Goal: Task Accomplishment & Management: Use online tool/utility

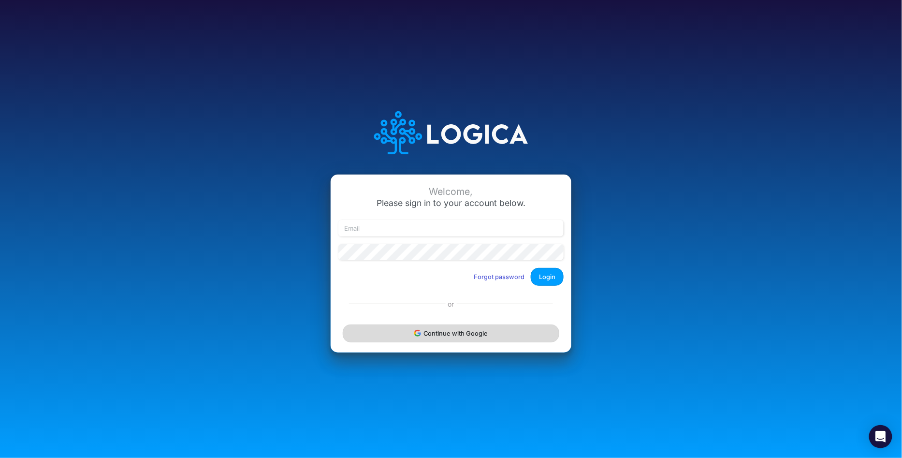
click at [441, 330] on button "Continue with Google" at bounding box center [451, 333] width 217 height 18
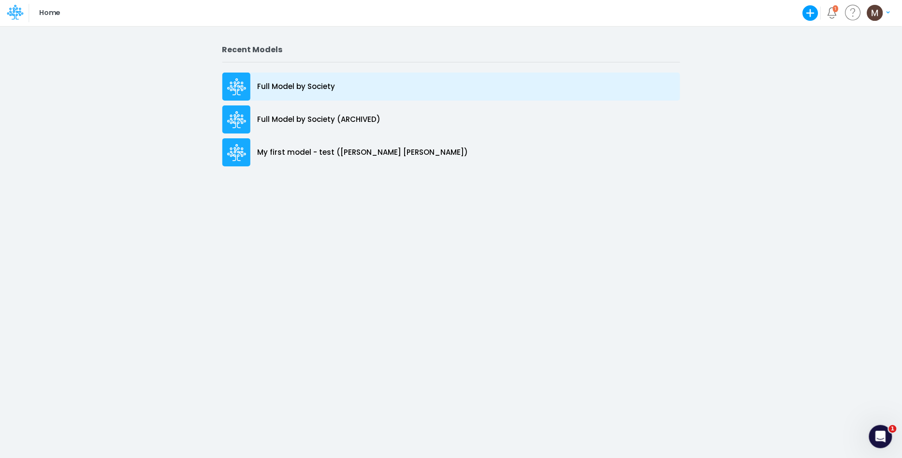
click at [290, 85] on p "Full Model by Society" at bounding box center [297, 86] width 78 height 11
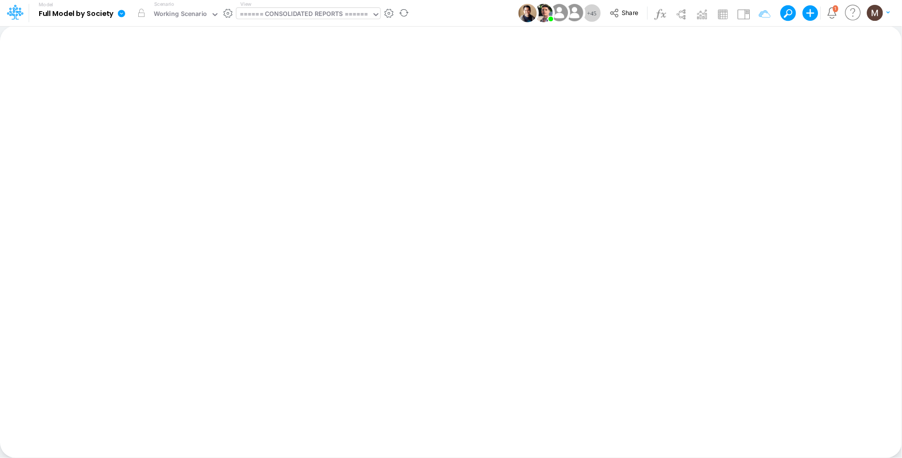
click at [288, 15] on div "====== CONSOLIDATED REPORTS ======" at bounding box center [304, 14] width 129 height 11
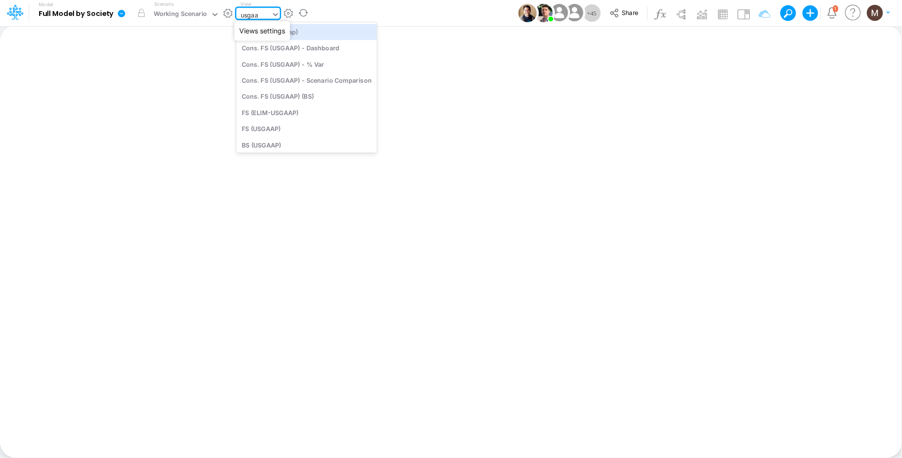
type input "usgaap"
click at [333, 34] on div "Cons. FS (USGaap)" at bounding box center [306, 32] width 141 height 16
type input "Consolidated FS - USGAAP"
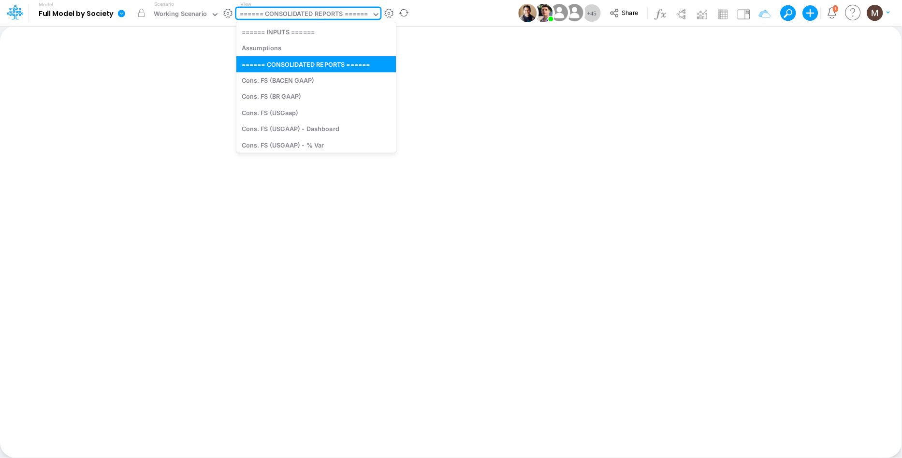
click at [302, 12] on div "====== CONSOLIDATED REPORTS ======" at bounding box center [304, 14] width 129 height 11
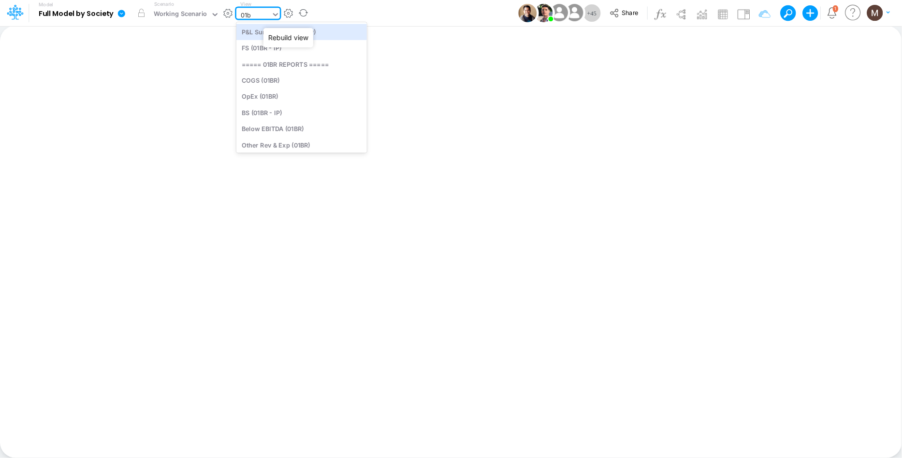
type input "01br"
click at [268, 48] on div "FS (01BR - IP)" at bounding box center [301, 48] width 130 height 16
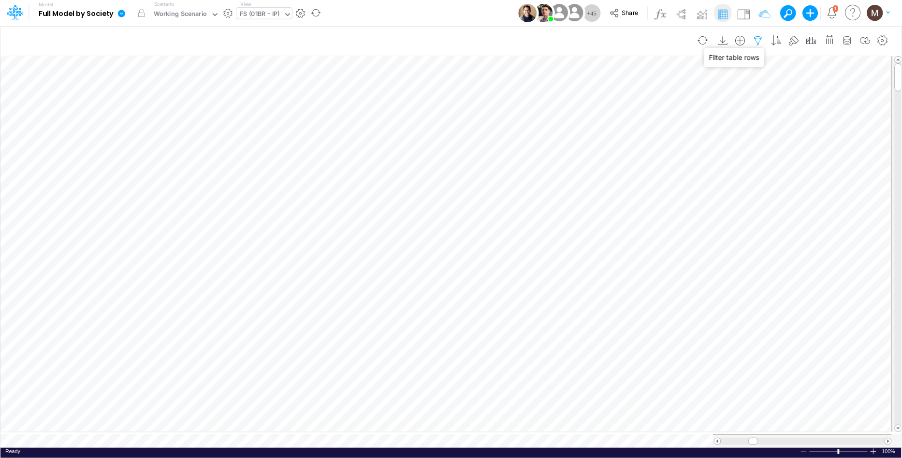
click at [758, 42] on icon "button" at bounding box center [758, 41] width 14 height 10
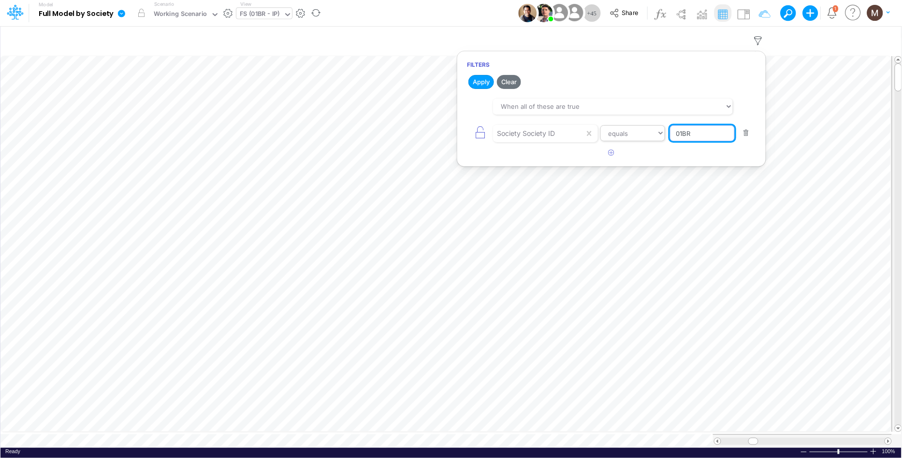
drag, startPoint x: 697, startPoint y: 135, endPoint x: 651, endPoint y: 135, distance: 46.9
click at [651, 135] on div "Society Society ID equals not equal starts with ends with contains 01BR" at bounding box center [611, 133] width 289 height 22
type input "ELIM-BACEN"
click at [485, 83] on button "Apply" at bounding box center [481, 82] width 26 height 14
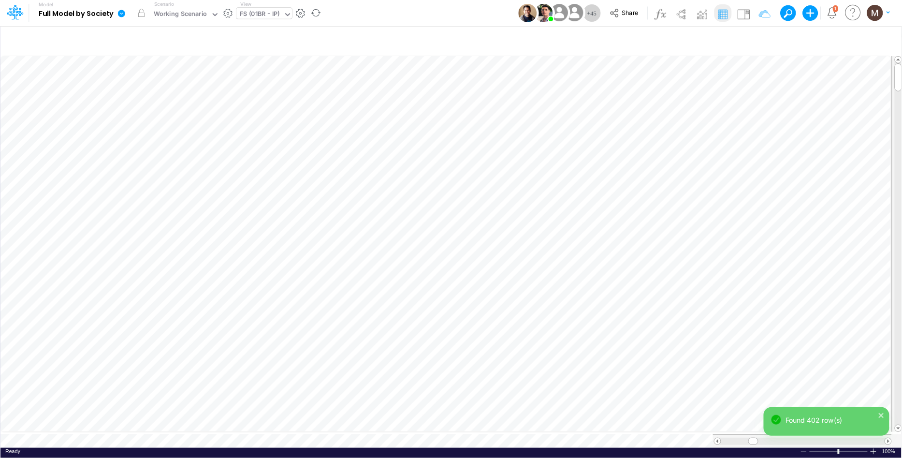
scroll to position [0, 0]
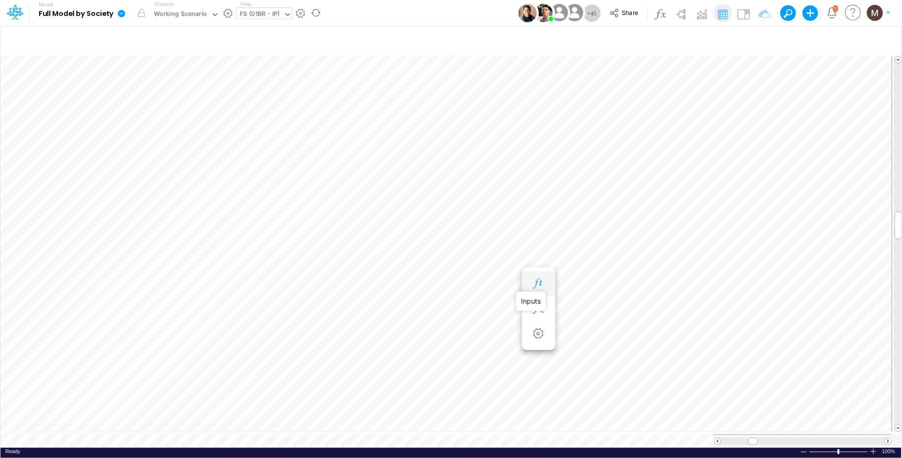
click at [536, 284] on icon "button" at bounding box center [538, 283] width 14 height 10
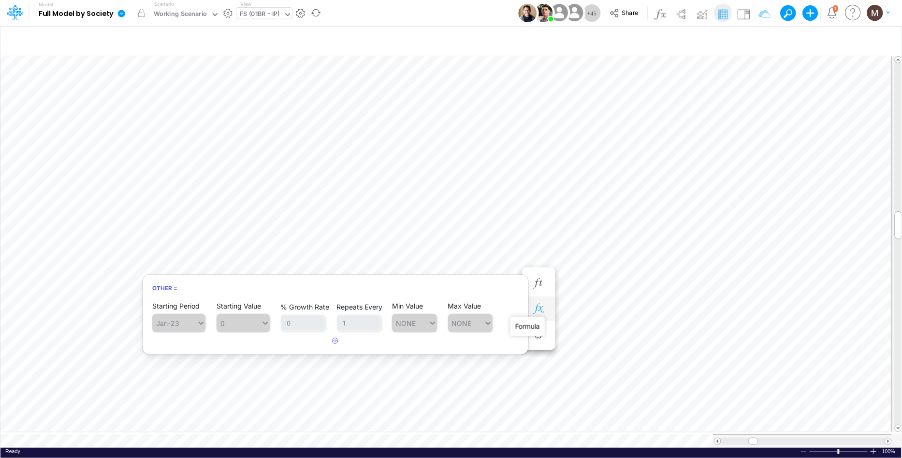
click at [538, 309] on icon "button" at bounding box center [538, 309] width 14 height 10
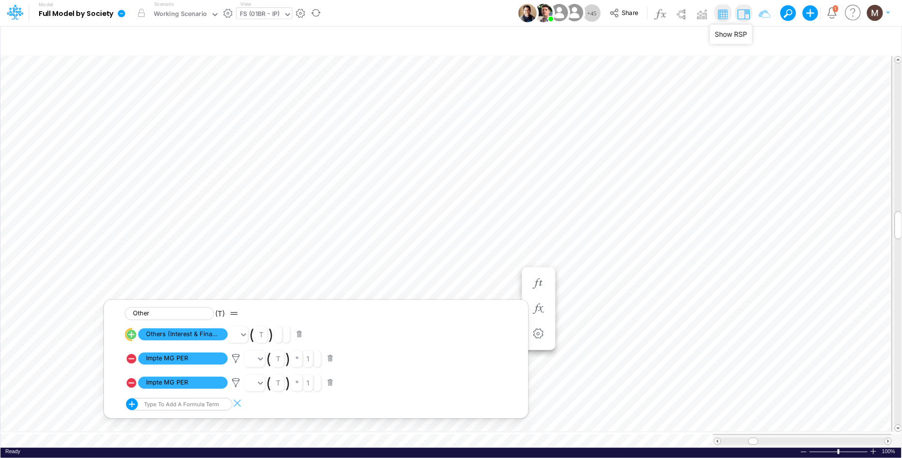
click at [745, 12] on img at bounding box center [743, 13] width 15 height 15
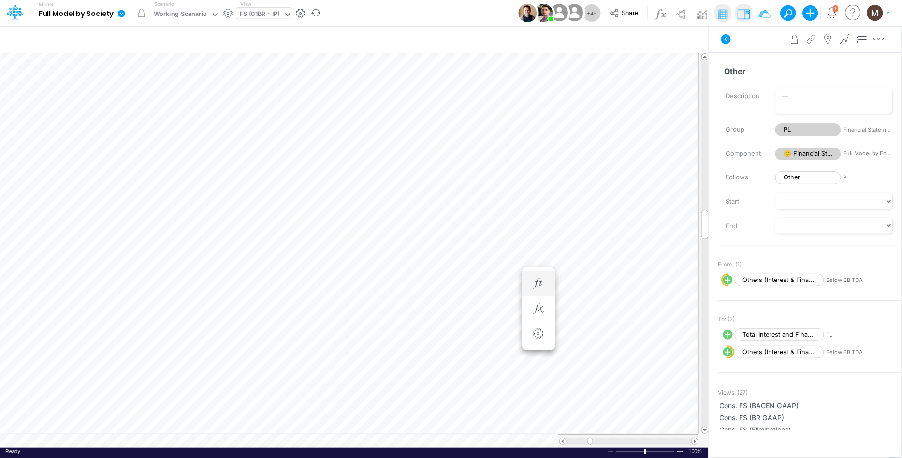
scroll to position [0, 0]
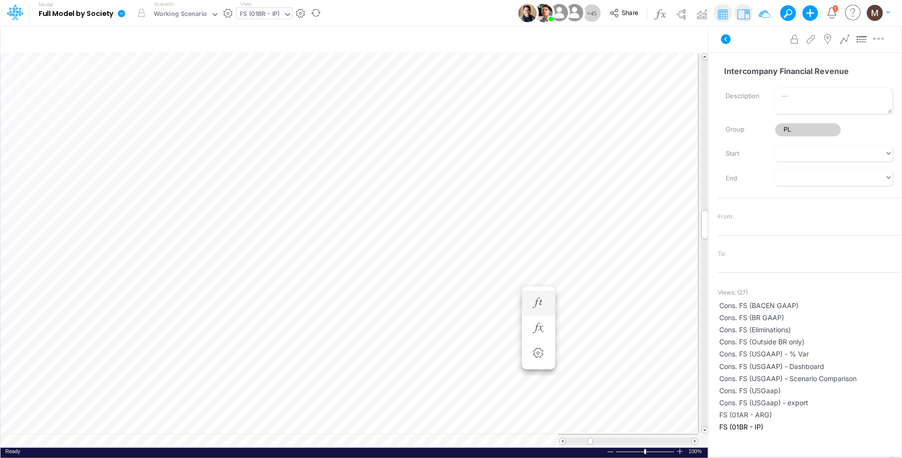
scroll to position [0, 0]
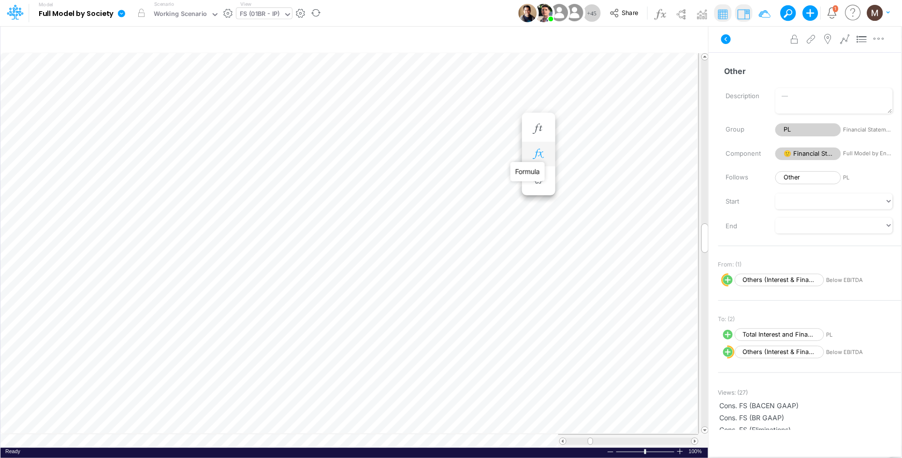
click at [537, 155] on icon "button" at bounding box center [538, 154] width 14 height 10
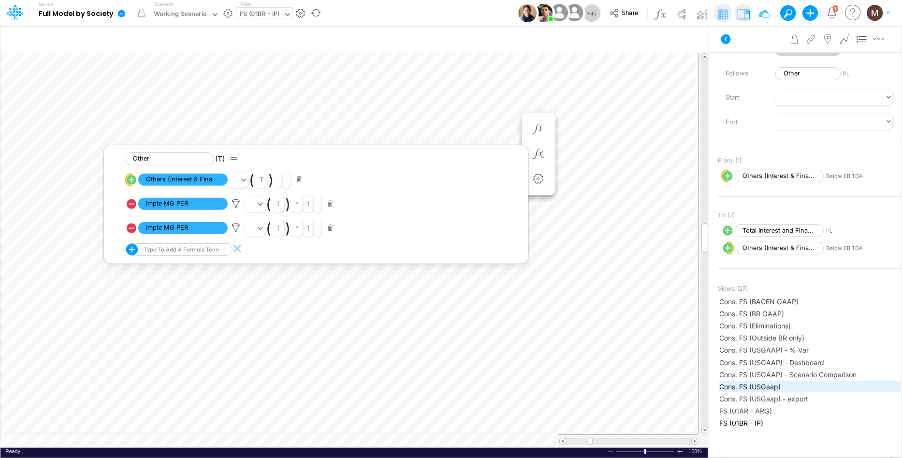
scroll to position [253, 0]
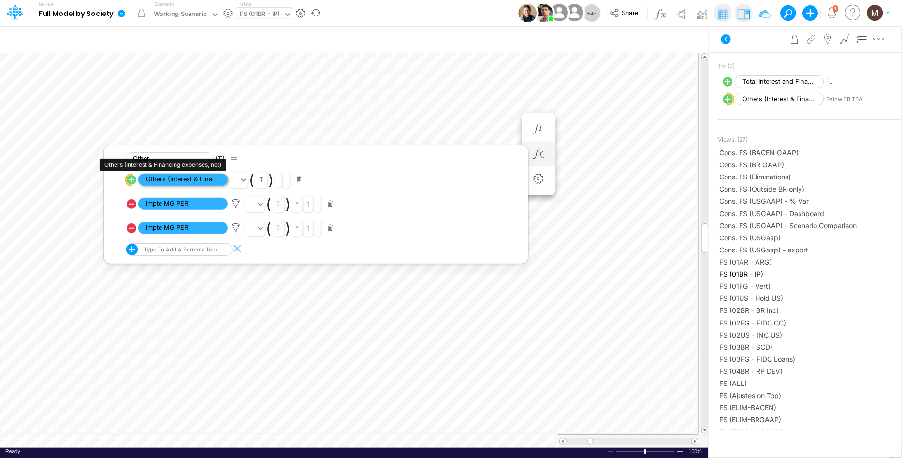
click at [171, 177] on span "Others (Interest & Financing expenses, net)" at bounding box center [182, 180] width 89 height 12
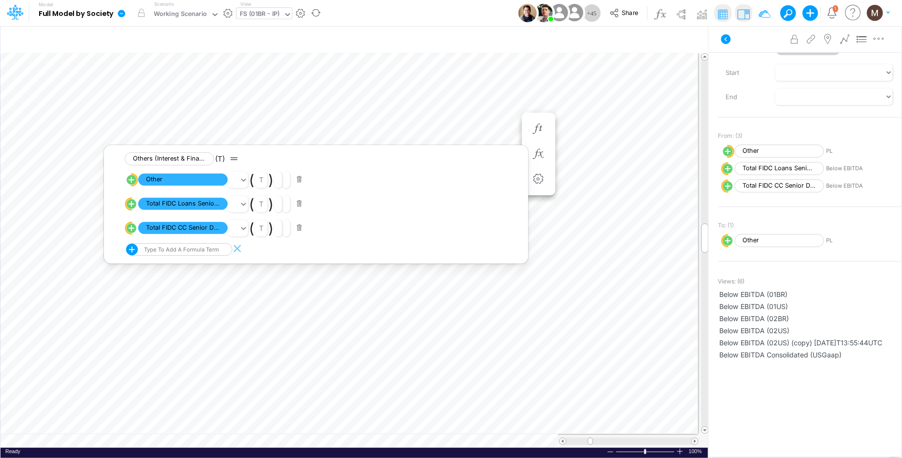
scroll to position [115, 0]
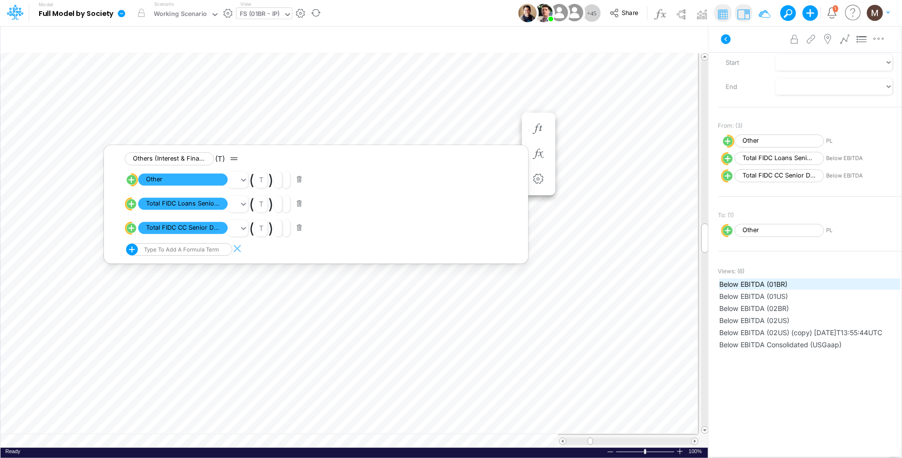
click at [742, 281] on span "Below EBITDA (01BR)" at bounding box center [810, 284] width 180 height 10
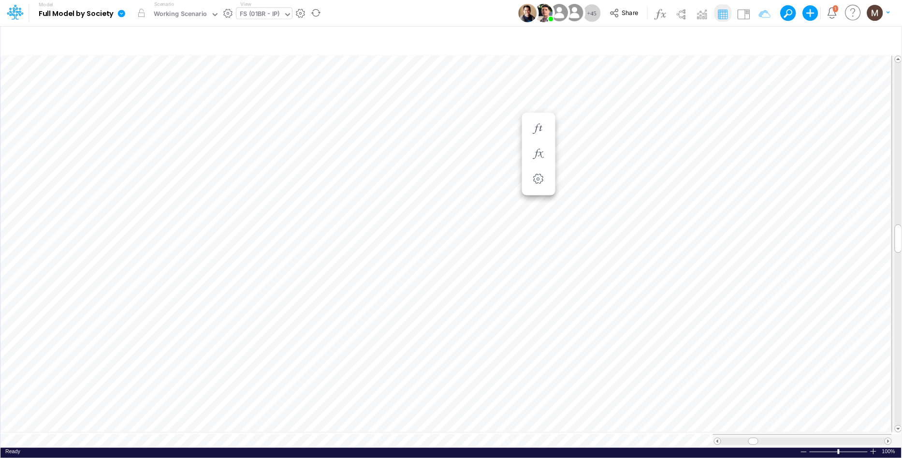
scroll to position [0, 0]
click at [744, 14] on img at bounding box center [743, 13] width 15 height 15
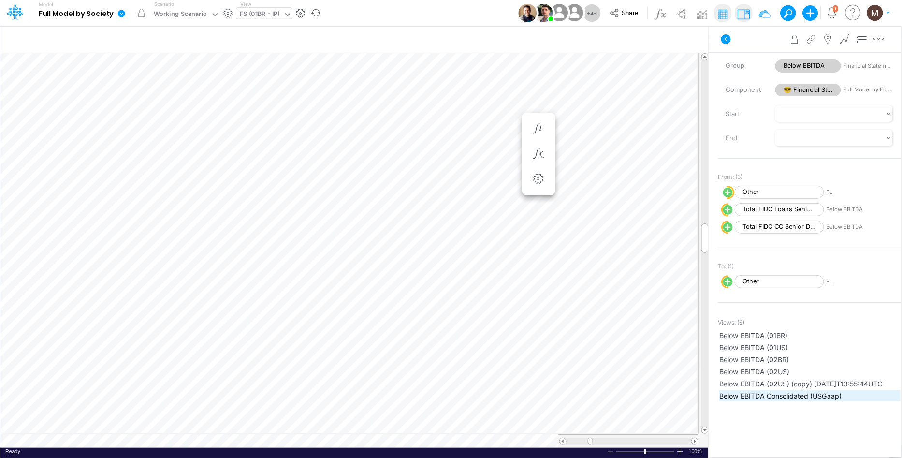
click at [763, 394] on span "Below EBITDA Consolidated (USGaap)" at bounding box center [810, 396] width 180 height 10
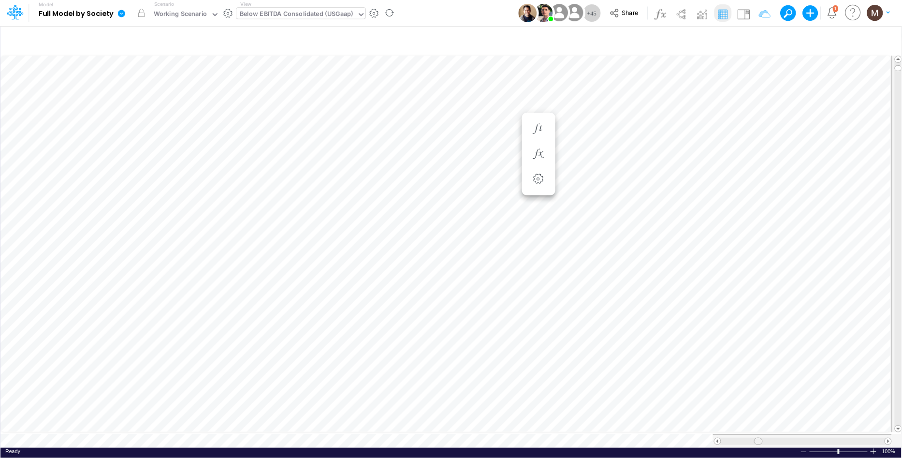
drag, startPoint x: 725, startPoint y: 438, endPoint x: 758, endPoint y: 432, distance: 33.4
click at [758, 434] on div at bounding box center [802, 441] width 179 height 14
click at [756, 40] on icon "button" at bounding box center [758, 41] width 14 height 10
select select "tableSearchOR"
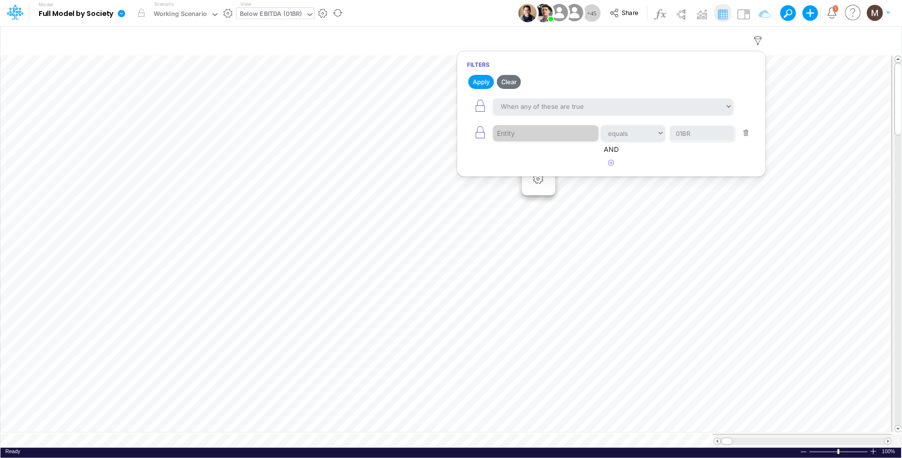
click at [750, 131] on button "button" at bounding box center [746, 133] width 19 height 13
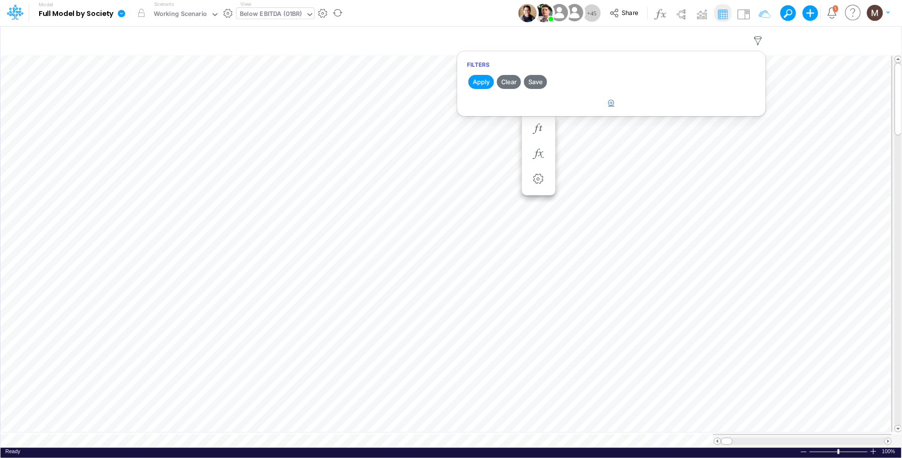
click at [608, 103] on icon "button" at bounding box center [611, 103] width 6 height 6
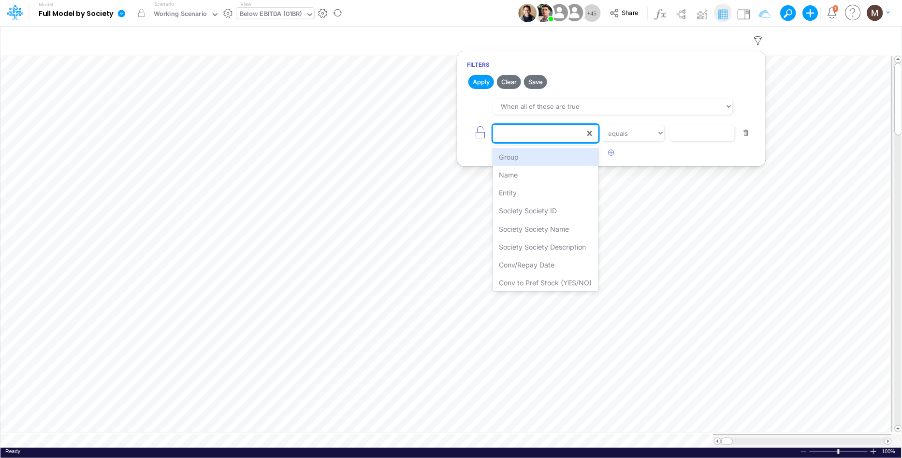
click at [554, 138] on div at bounding box center [539, 133] width 92 height 16
click at [554, 235] on div "Society Society Name" at bounding box center [545, 229] width 105 height 18
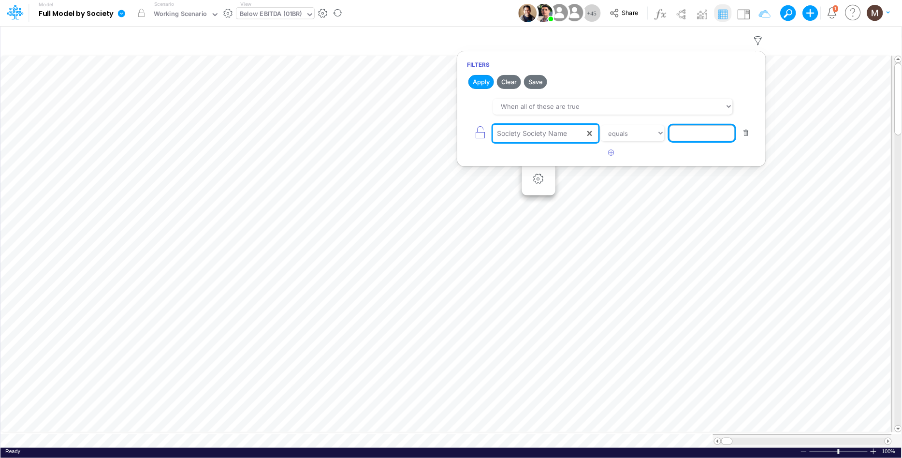
click at [695, 129] on input "text" at bounding box center [701, 133] width 65 height 16
type input "ELIM-BACEN"
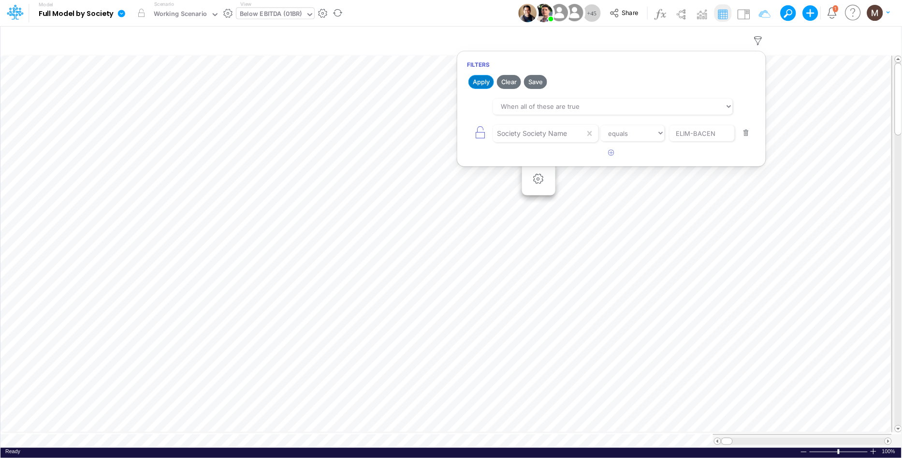
click at [481, 86] on button "Apply" at bounding box center [481, 82] width 26 height 14
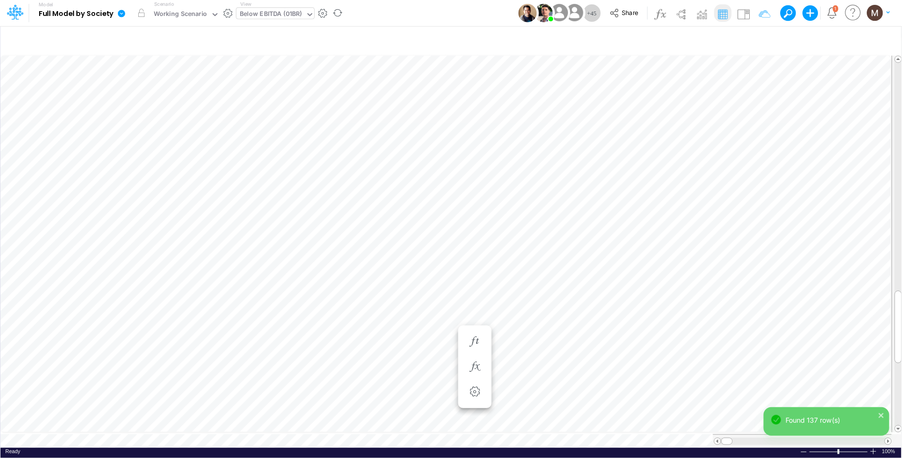
scroll to position [0, 0]
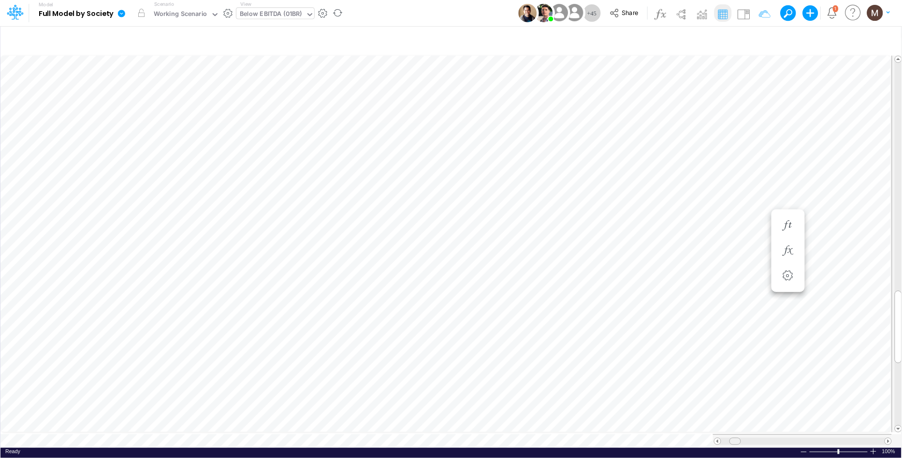
drag, startPoint x: 728, startPoint y: 436, endPoint x: 736, endPoint y: 436, distance: 8.2
click at [736, 438] on span at bounding box center [735, 441] width 6 height 6
click at [790, 222] on icon "button" at bounding box center [788, 225] width 14 height 10
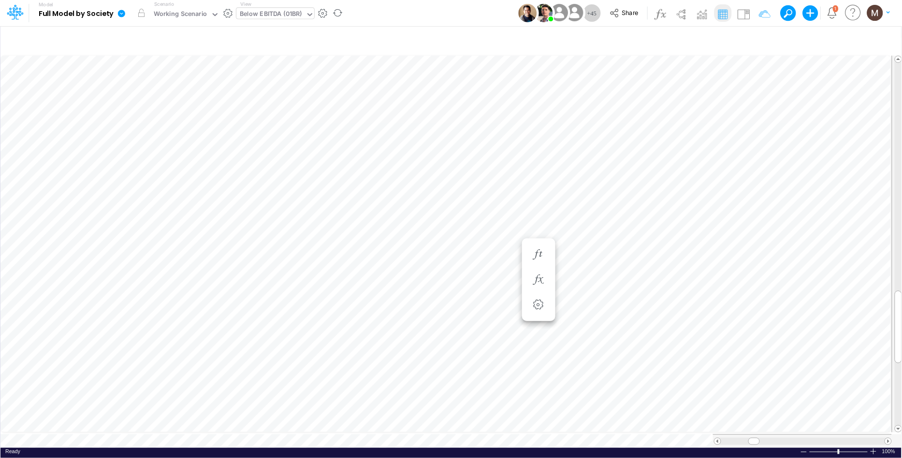
scroll to position [0, 0]
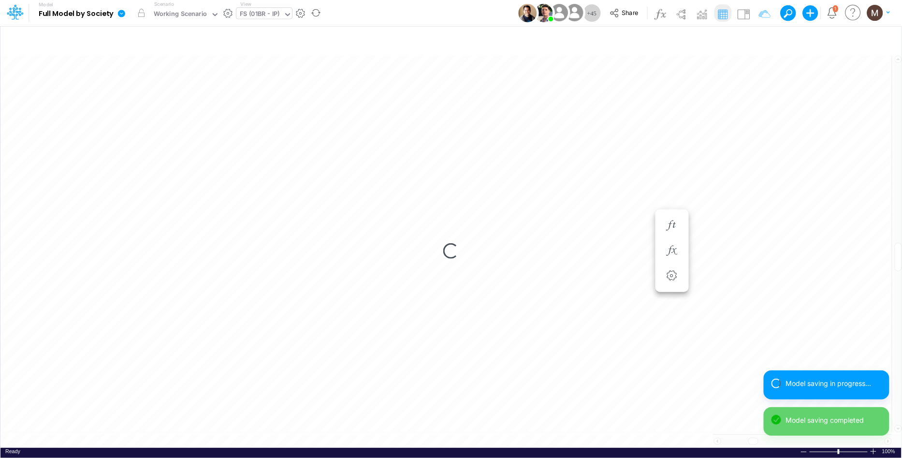
scroll to position [0, 0]
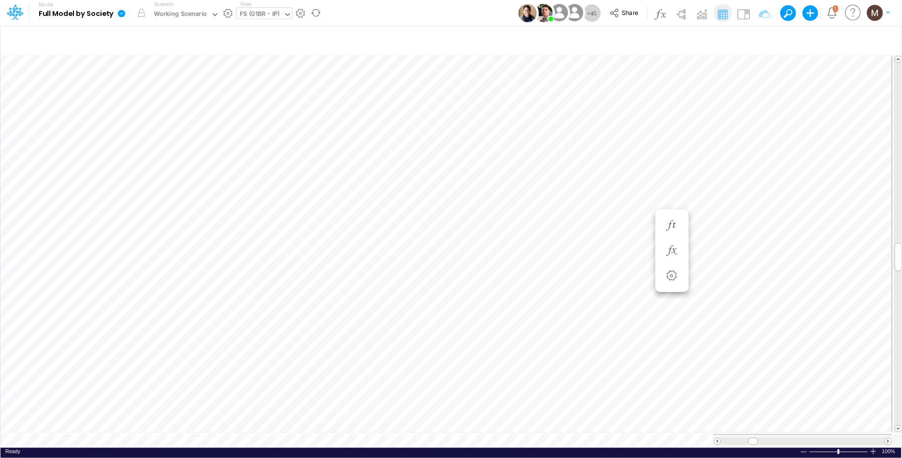
click at [259, 14] on div "FS (01BR - IP)" at bounding box center [260, 14] width 40 height 11
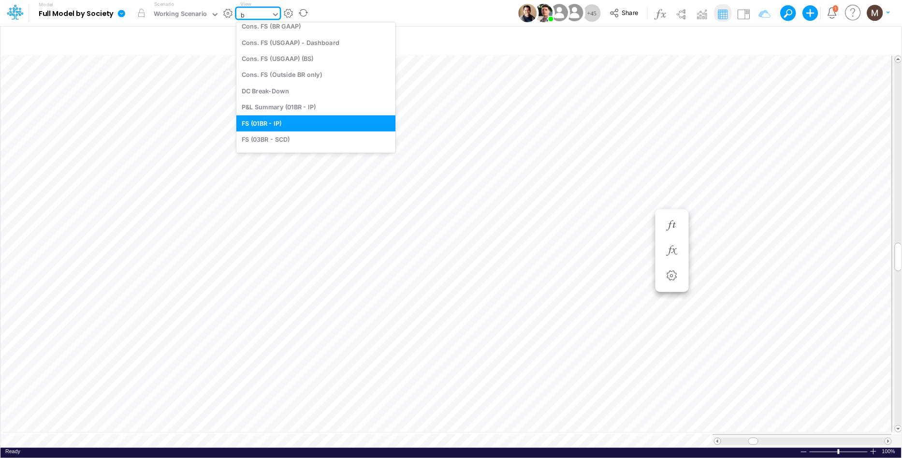
type input "bs"
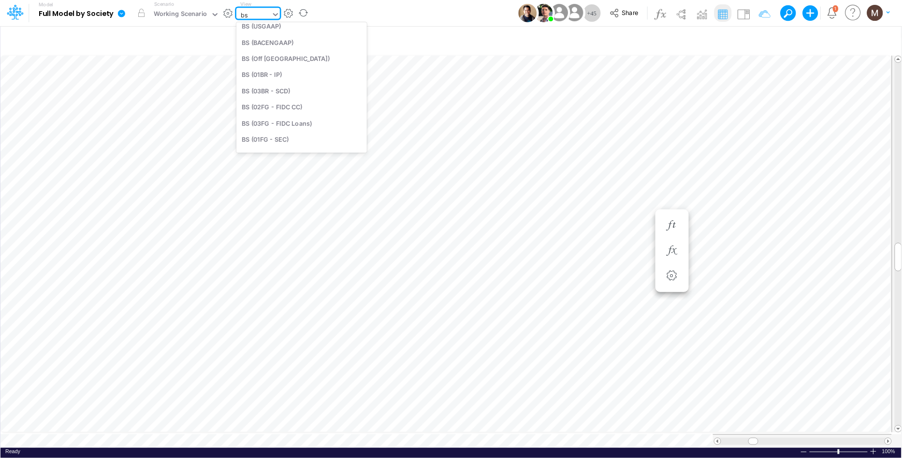
scroll to position [0, 0]
click at [272, 52] on div "BS (USGAAP)" at bounding box center [301, 48] width 130 height 16
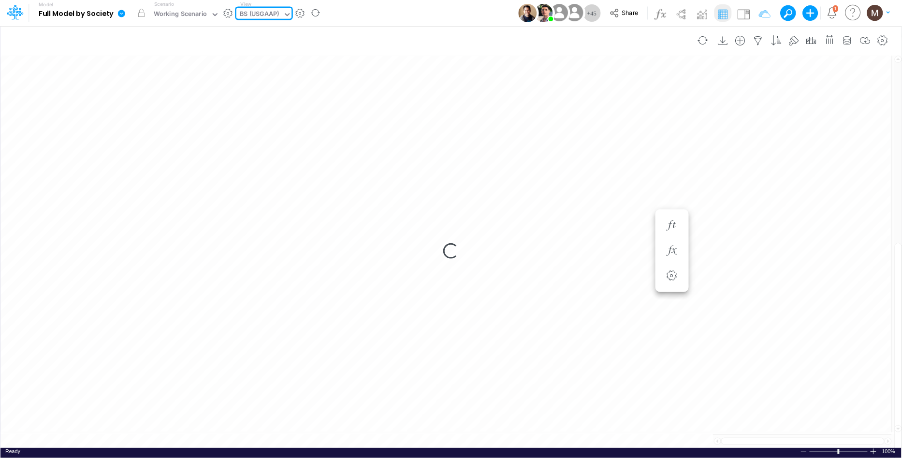
type input "BS (USGAAP) - Detailed"
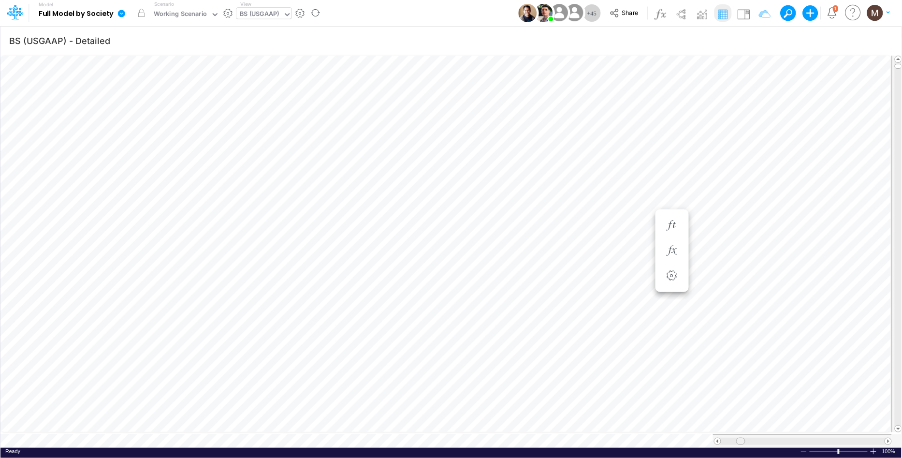
drag, startPoint x: 724, startPoint y: 437, endPoint x: 741, endPoint y: 441, distance: 17.7
click at [739, 441] on div at bounding box center [802, 441] width 179 height 14
click at [887, 438] on span at bounding box center [888, 441] width 6 height 6
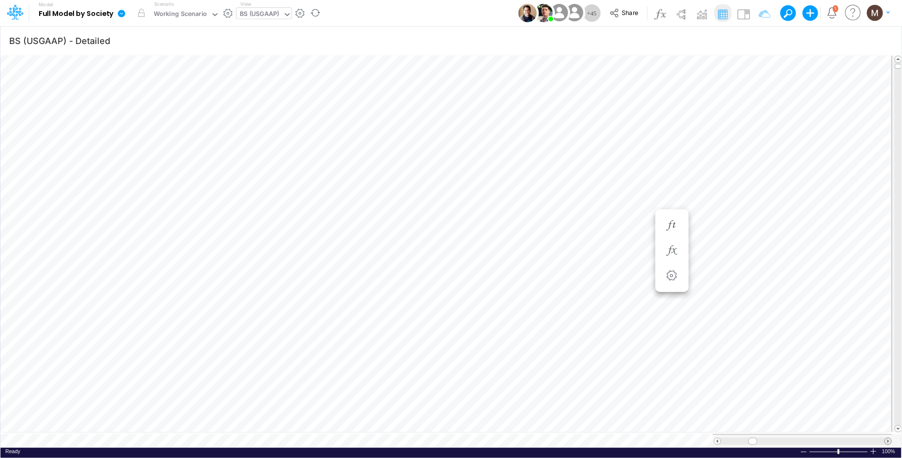
click at [887, 438] on span at bounding box center [888, 441] width 6 height 6
click at [269, 14] on div "BS (USGAAP)" at bounding box center [260, 14] width 40 height 11
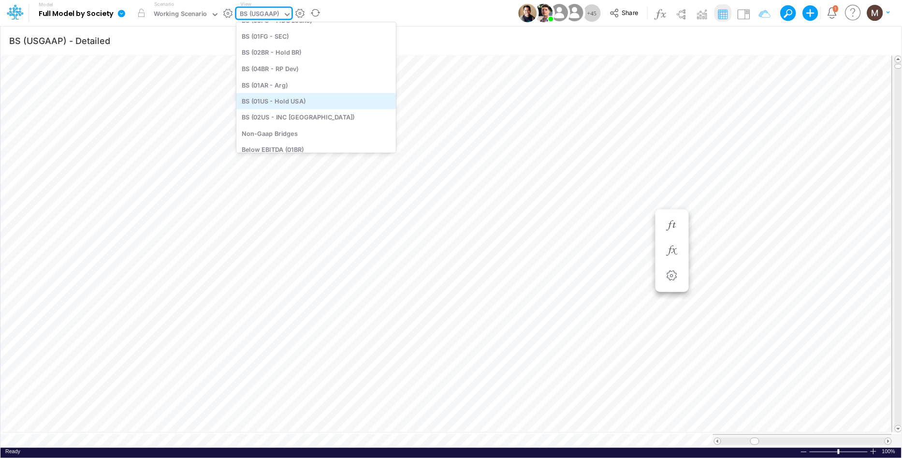
scroll to position [756, 0]
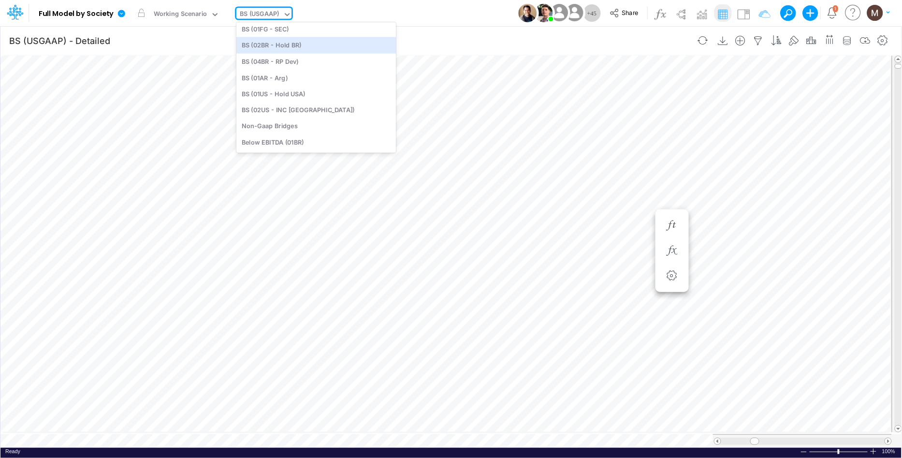
drag, startPoint x: 304, startPoint y: 43, endPoint x: 760, endPoint y: 28, distance: 456.5
click at [304, 43] on div "BS (02BR - Hold BR)" at bounding box center [315, 45] width 159 height 16
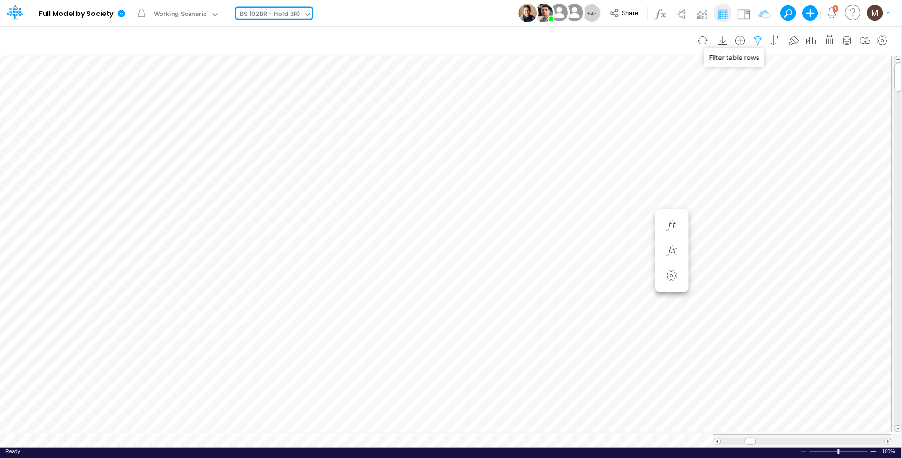
click at [760, 44] on icon "button" at bounding box center [758, 41] width 14 height 10
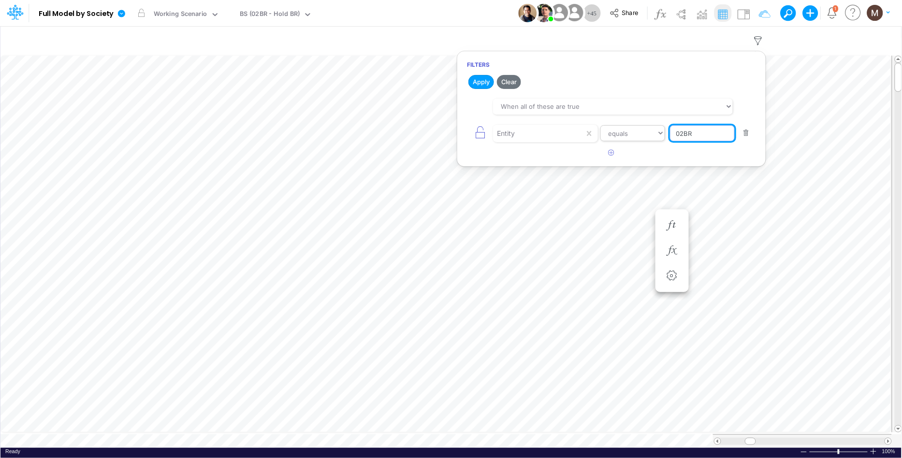
drag, startPoint x: 708, startPoint y: 132, endPoint x: 652, endPoint y: 140, distance: 56.1
click at [652, 140] on div "Entity equals not equal starts with ends with contains 02BR" at bounding box center [611, 133] width 289 height 22
type input "0"
type input "ELIM-BACEN"
click at [479, 81] on button "Apply" at bounding box center [481, 82] width 26 height 14
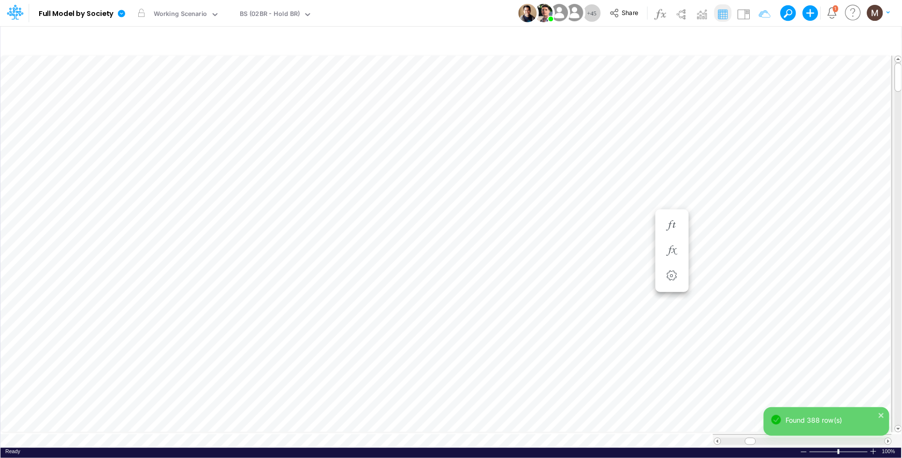
scroll to position [0, 0]
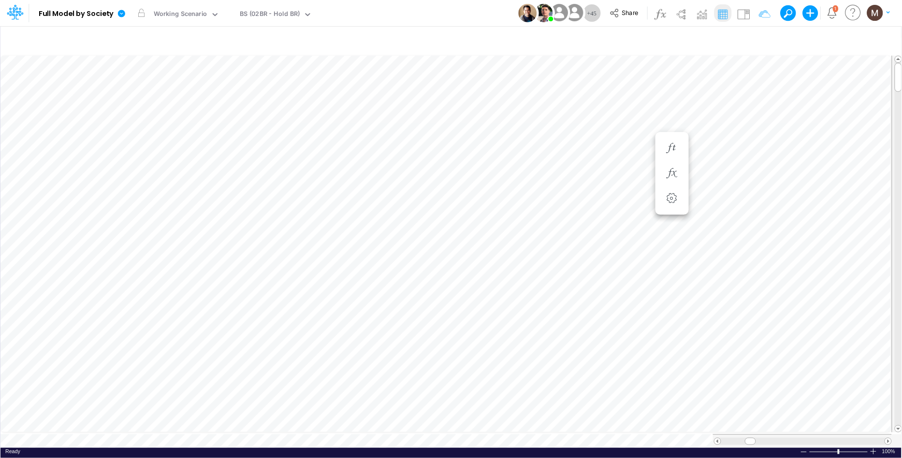
scroll to position [0, 0]
click at [888, 438] on span at bounding box center [888, 441] width 6 height 6
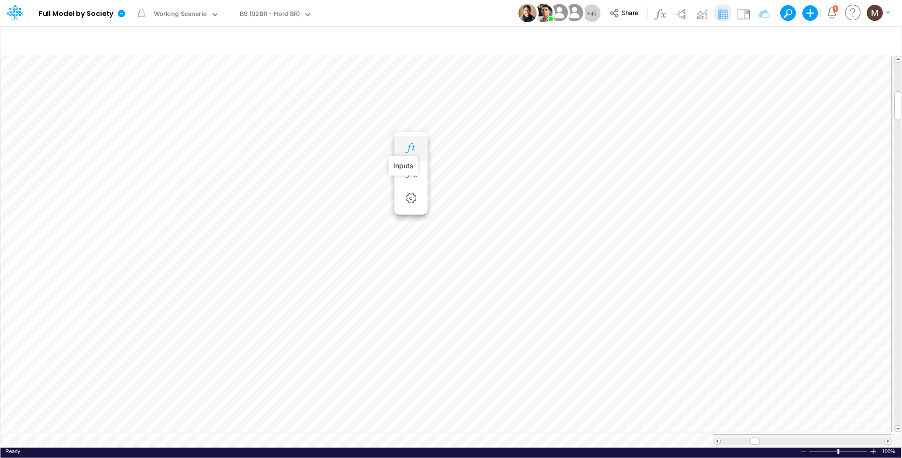
click at [409, 149] on icon "button" at bounding box center [411, 148] width 14 height 10
click at [412, 312] on icon "button" at bounding box center [411, 312] width 14 height 10
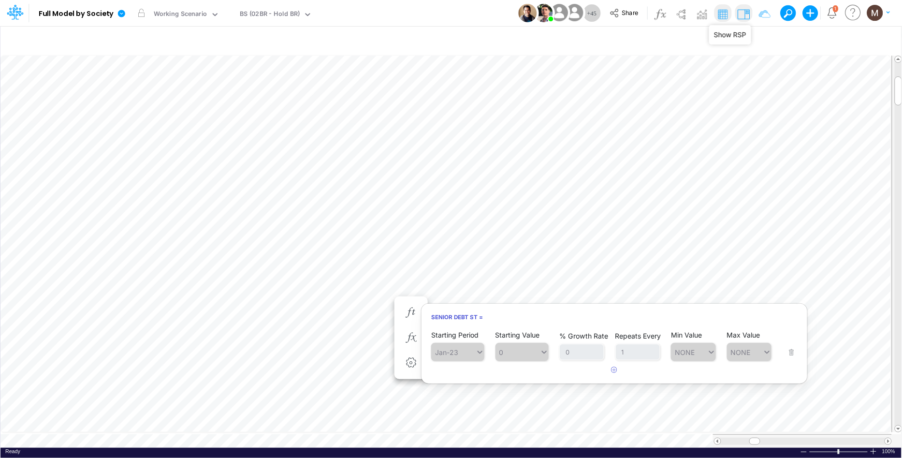
click at [742, 15] on img at bounding box center [743, 13] width 15 height 15
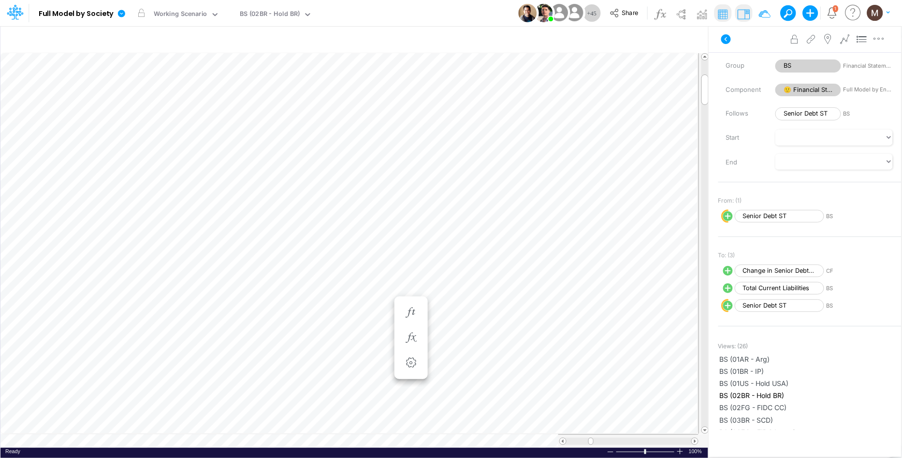
scroll to position [0, 0]
click at [459, 334] on icon "button" at bounding box center [463, 338] width 14 height 10
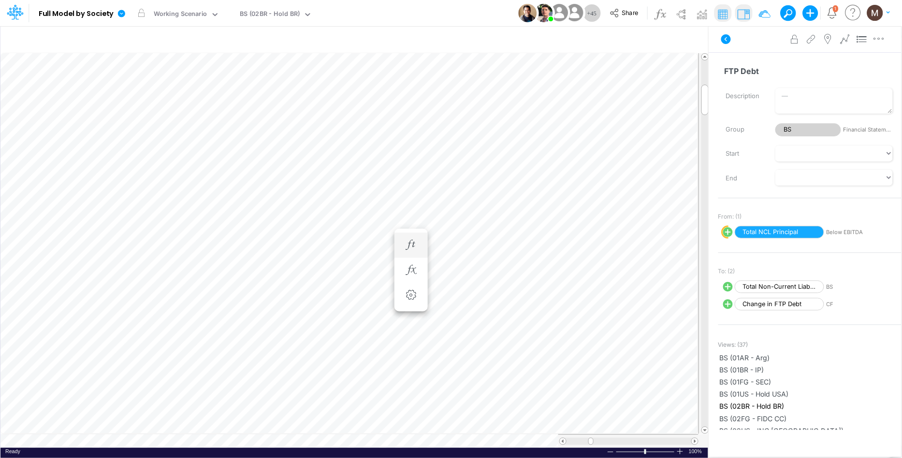
scroll to position [0, 0]
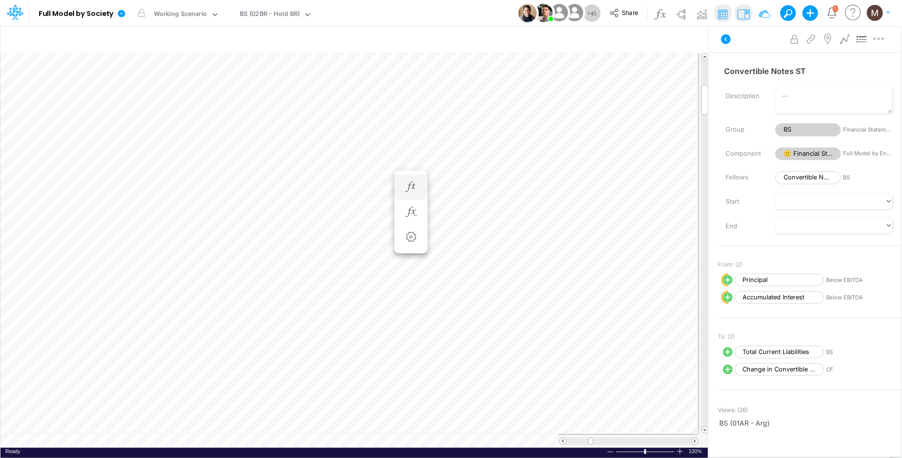
scroll to position [0, 0]
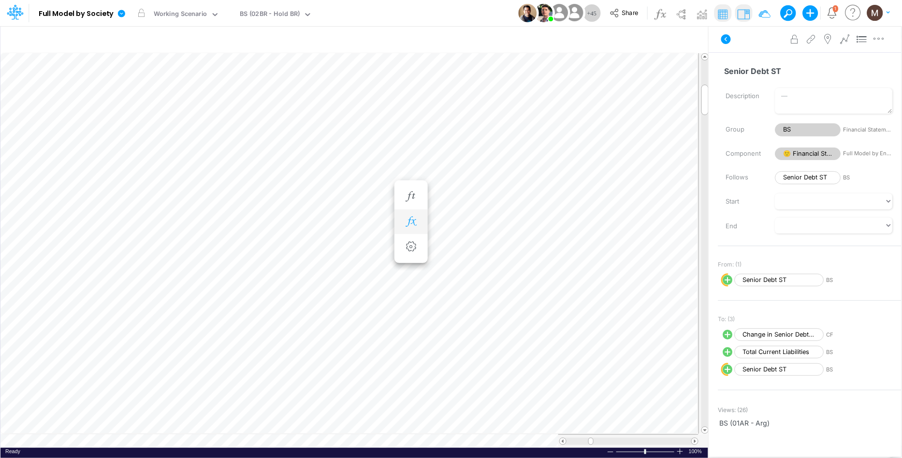
click at [414, 224] on icon "button" at bounding box center [411, 222] width 14 height 10
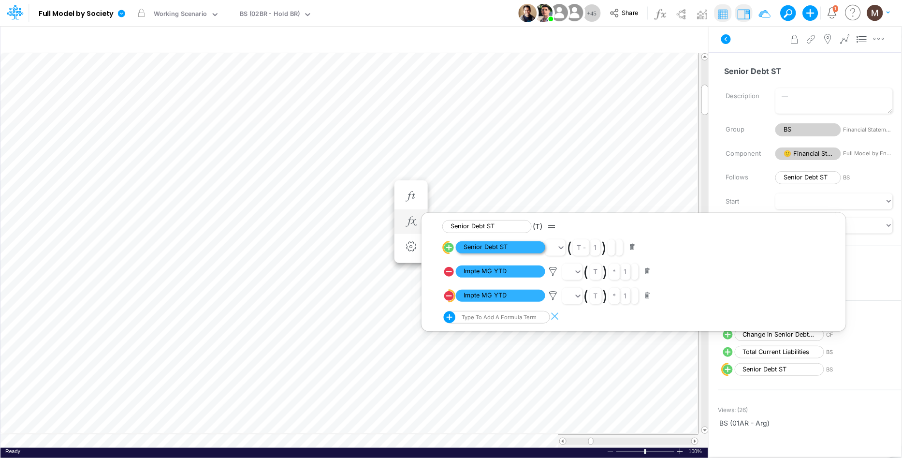
click at [492, 246] on span "Senior Debt ST" at bounding box center [500, 247] width 89 height 12
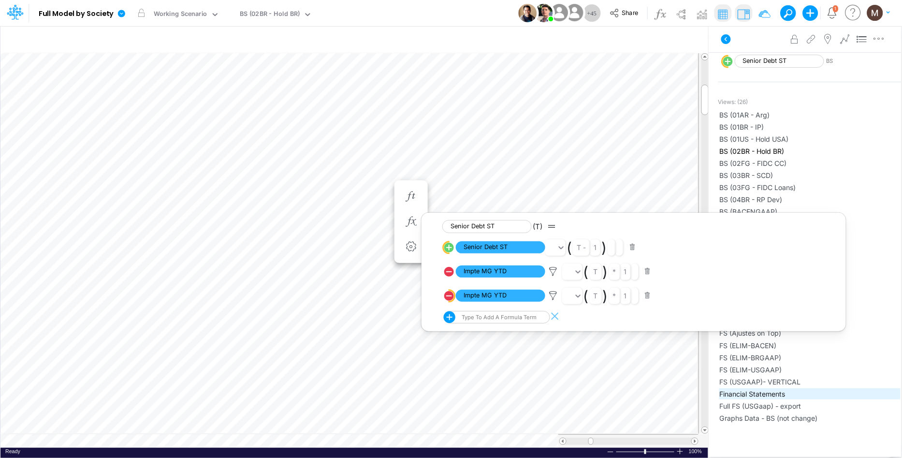
scroll to position [317, 0]
click at [487, 248] on span "Senior Debt ST" at bounding box center [500, 247] width 89 height 12
click at [485, 246] on span "Senior Debt ST" at bounding box center [500, 247] width 89 height 12
click at [472, 243] on span "Senior Debt ST" at bounding box center [500, 247] width 89 height 12
click at [473, 248] on span "Senior Debt ST" at bounding box center [500, 247] width 89 height 12
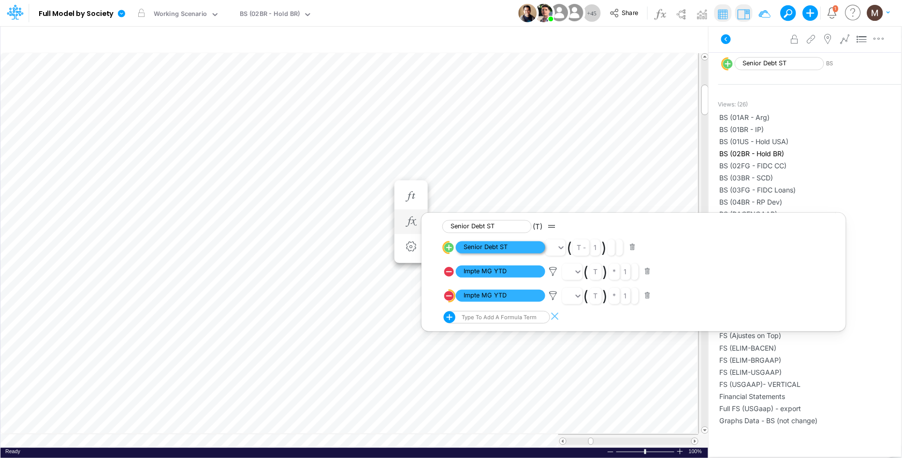
click at [491, 246] on span "Senior Debt ST" at bounding box center [500, 247] width 89 height 12
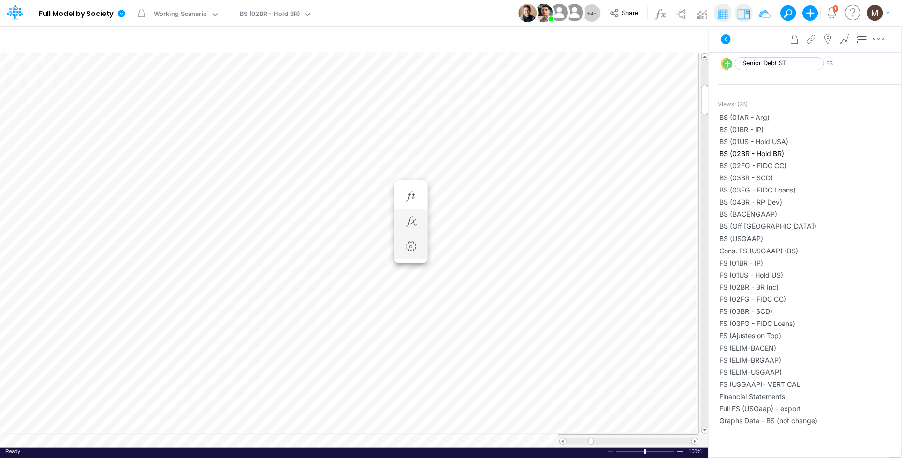
scroll to position [0, 0]
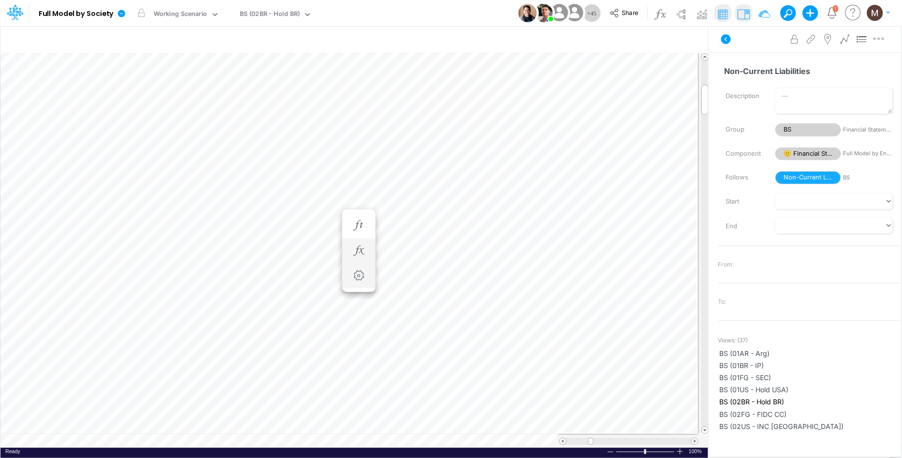
scroll to position [0, 0]
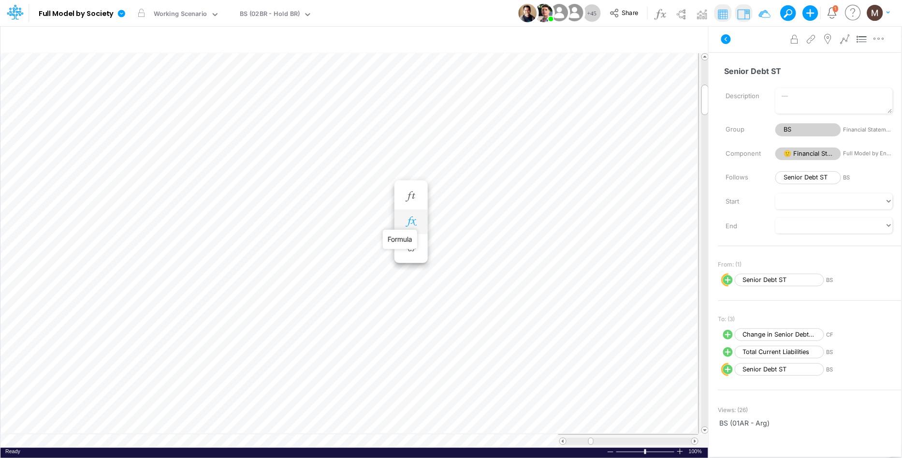
click at [413, 219] on icon "button" at bounding box center [411, 222] width 14 height 10
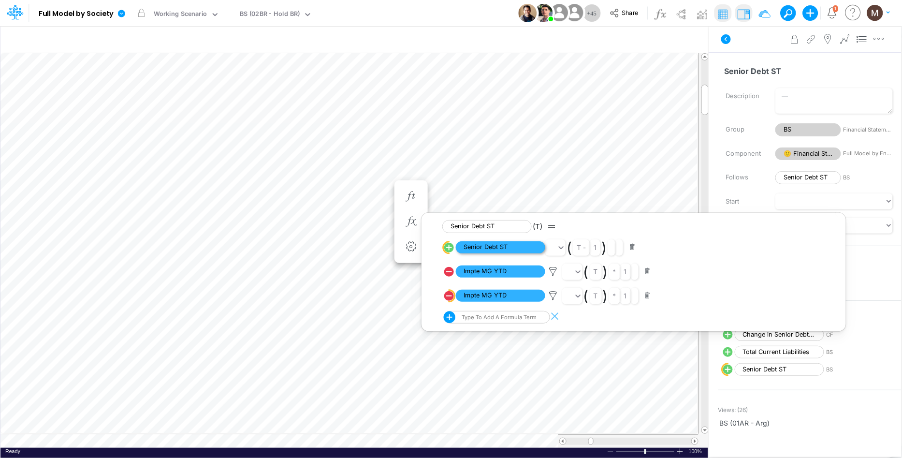
click at [475, 244] on span "Senior Debt ST" at bounding box center [500, 247] width 89 height 12
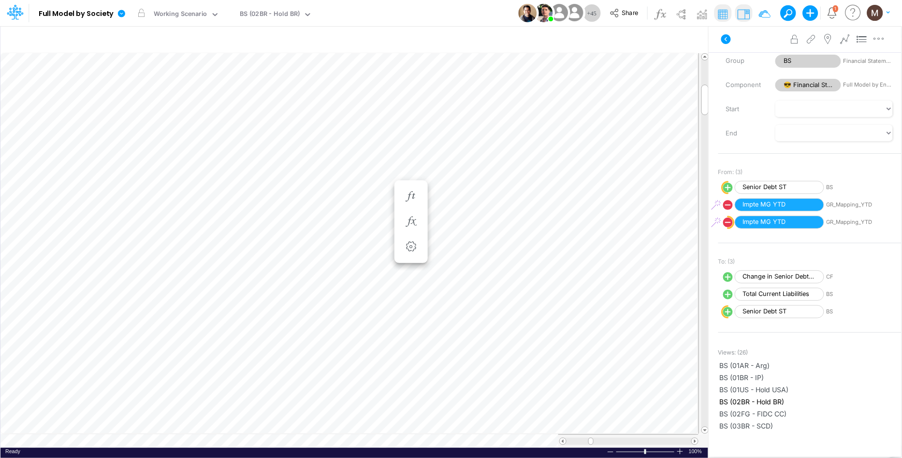
scroll to position [0, 0]
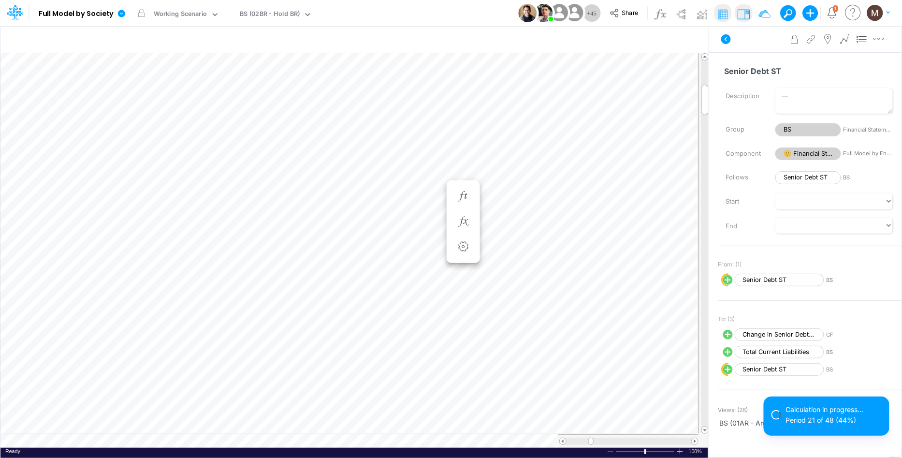
scroll to position [0, 0]
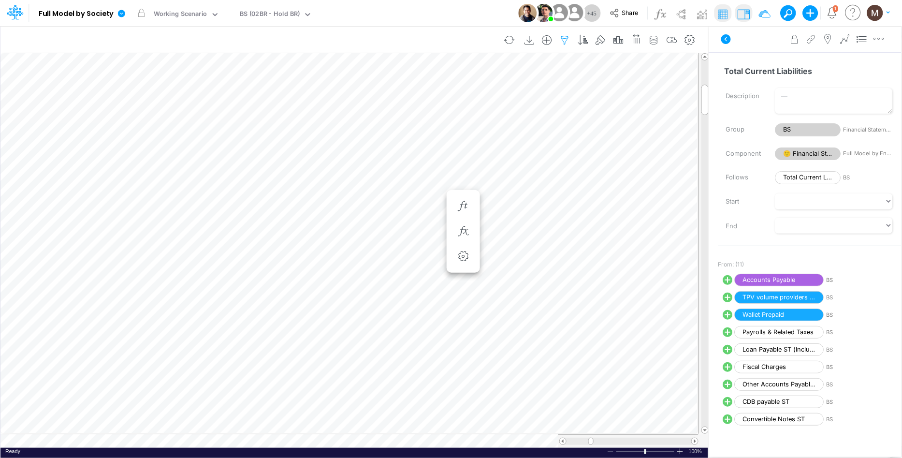
click at [564, 43] on icon "button" at bounding box center [565, 40] width 14 height 10
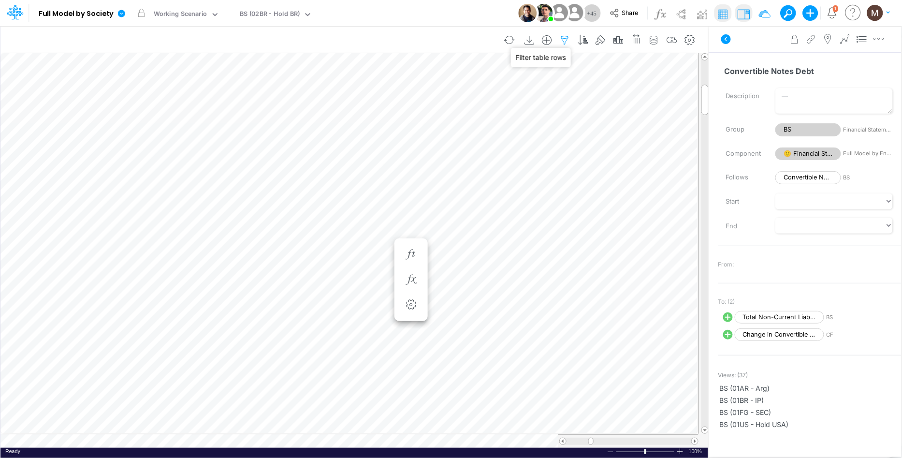
click at [567, 39] on icon "button" at bounding box center [565, 40] width 14 height 10
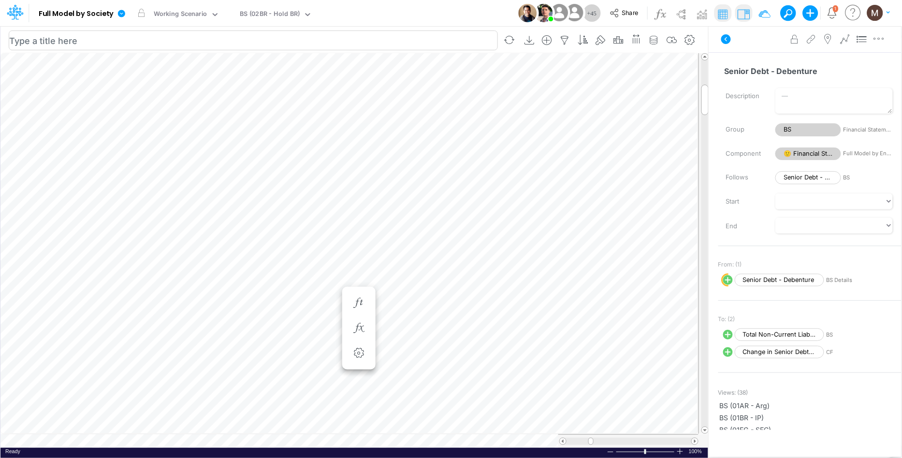
scroll to position [0, 0]
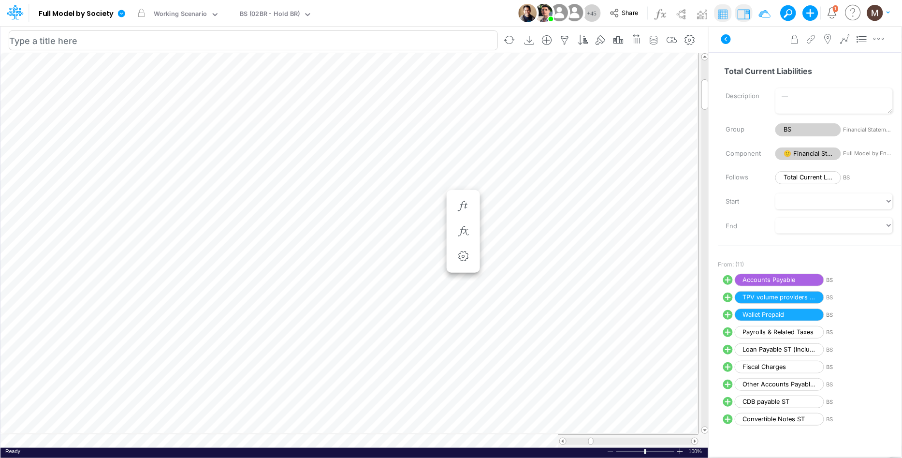
scroll to position [0, 0]
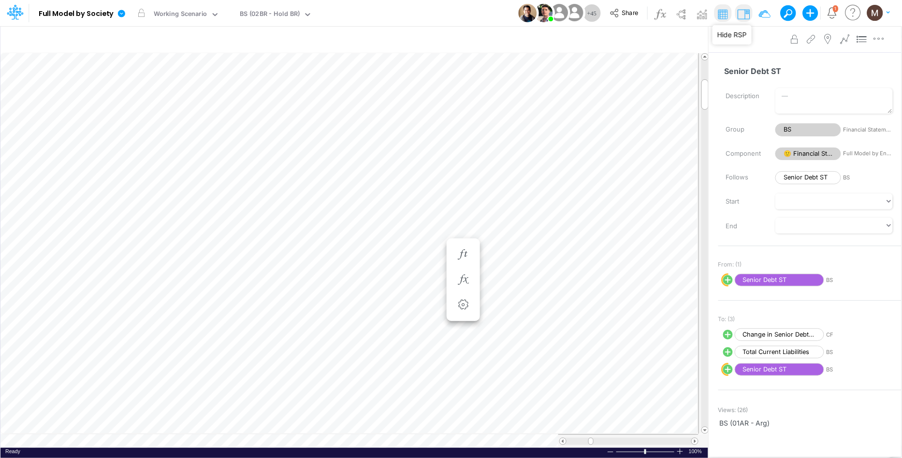
click at [741, 9] on img at bounding box center [743, 13] width 15 height 15
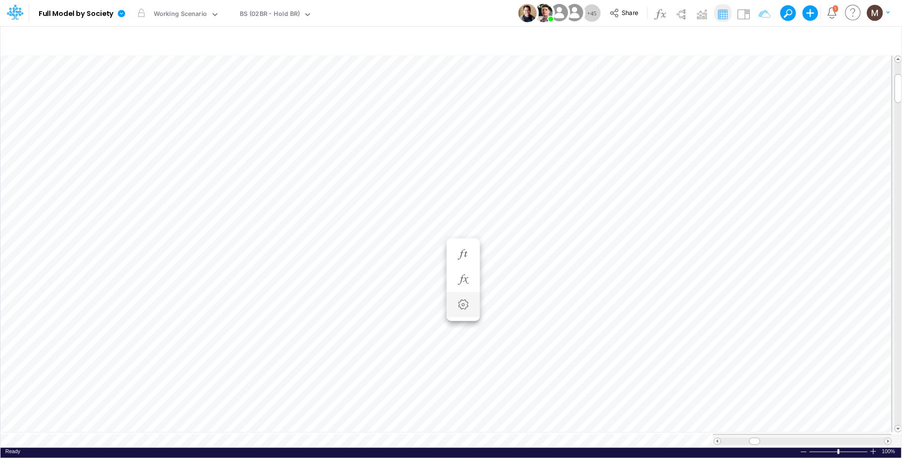
type input "BS (USGAAP) - Detailed"
click at [758, 40] on icon "button" at bounding box center [758, 41] width 14 height 10
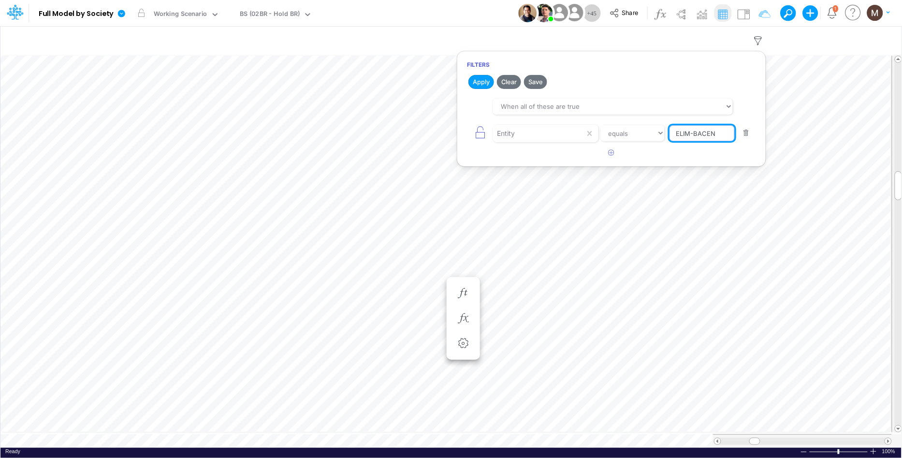
drag, startPoint x: 721, startPoint y: 128, endPoint x: 651, endPoint y: 123, distance: 69.8
click at [651, 123] on div "Entity equals not equal starts with ends with contains ELIM-BACEN" at bounding box center [611, 133] width 289 height 22
drag, startPoint x: 654, startPoint y: 132, endPoint x: 639, endPoint y: 131, distance: 15.5
click at [639, 131] on div "Entity equals not equal starts with ends with contains ELIM-BACEN" at bounding box center [611, 133] width 289 height 22
type input "ELIM-USGAAP"
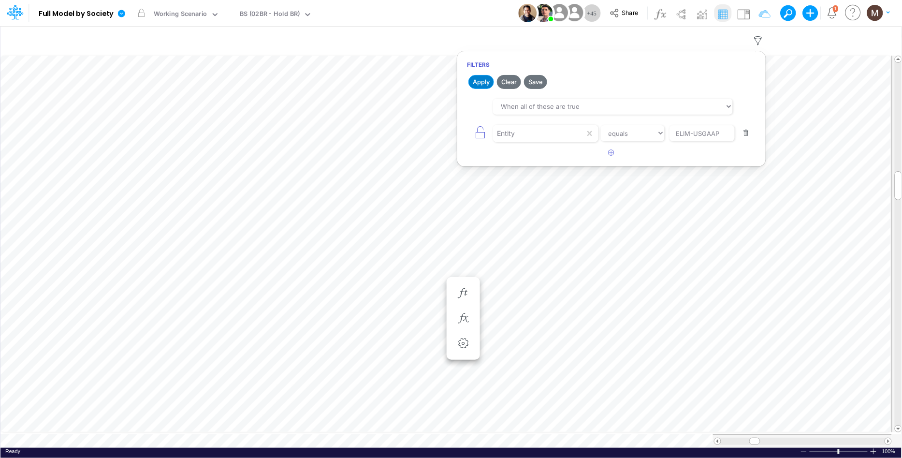
click at [470, 81] on button "Apply" at bounding box center [481, 82] width 26 height 14
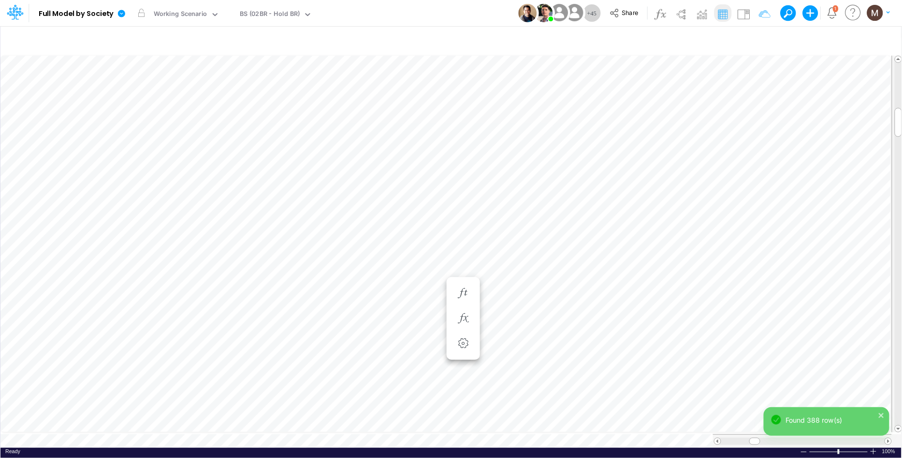
scroll to position [0, 0]
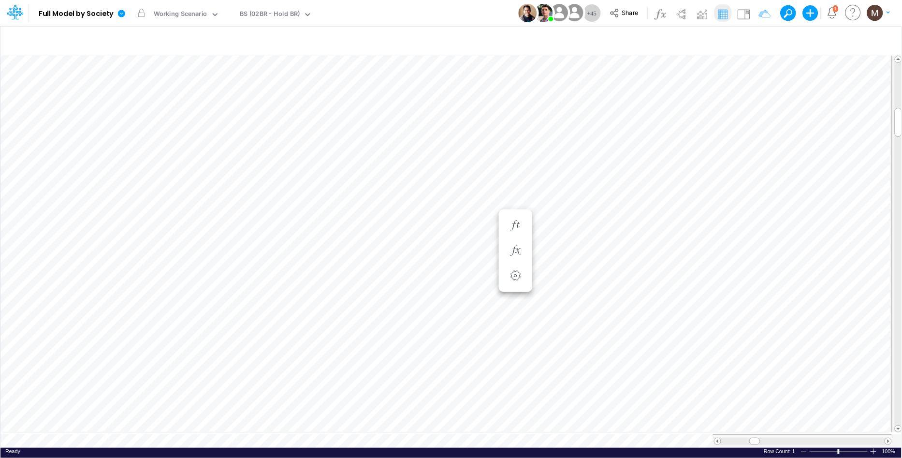
scroll to position [0, 0]
click at [411, 246] on icon "button" at bounding box center [411, 241] width 14 height 10
click at [459, 240] on icon "button" at bounding box center [463, 241] width 14 height 10
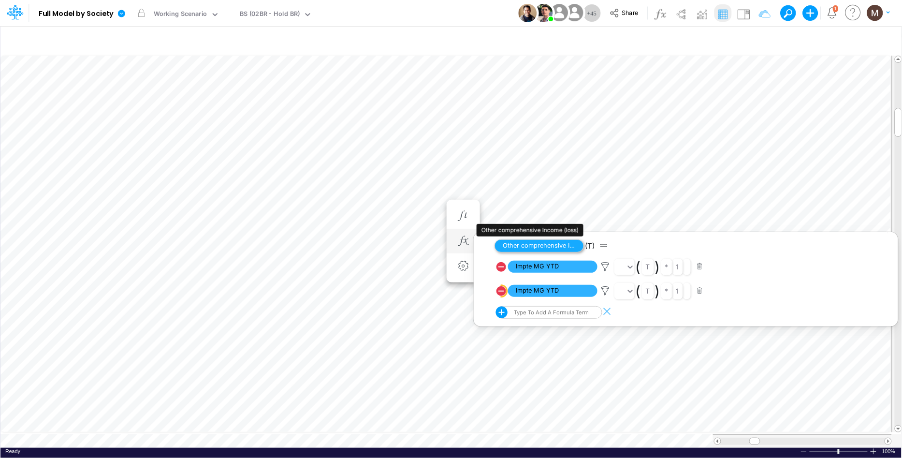
click at [546, 245] on span "Other comprehensive Income (loss)" at bounding box center [538, 245] width 89 height 13
click at [461, 211] on icon "button" at bounding box center [463, 216] width 14 height 10
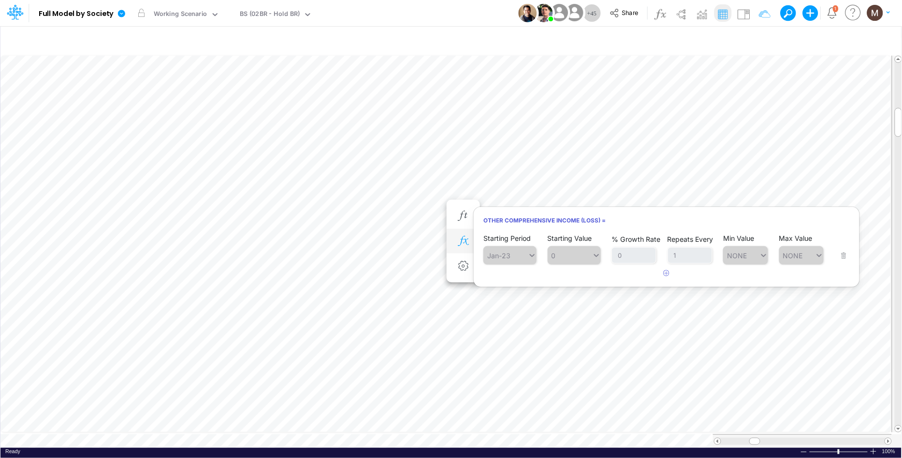
click at [463, 246] on button "button" at bounding box center [463, 241] width 18 height 19
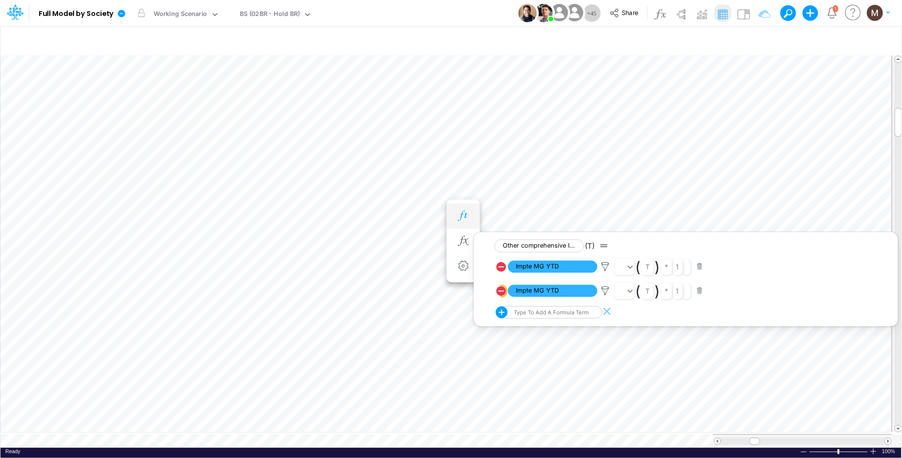
click at [463, 212] on icon "button" at bounding box center [463, 216] width 14 height 10
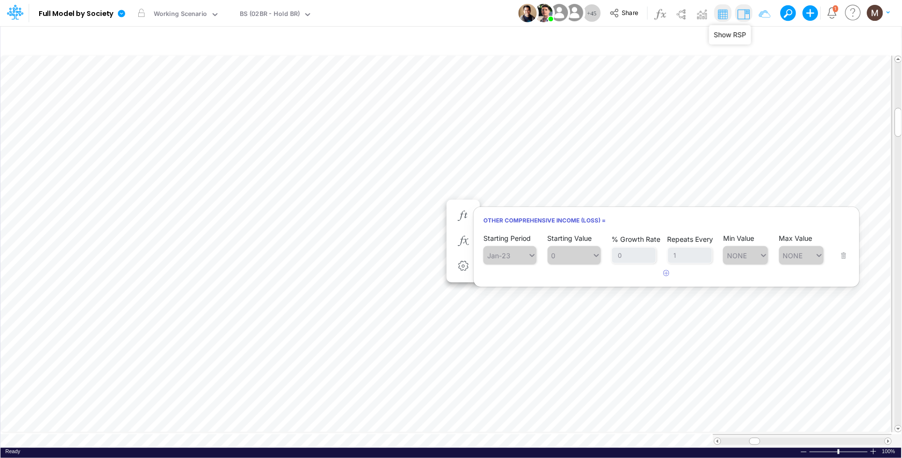
click at [748, 10] on img at bounding box center [743, 13] width 15 height 15
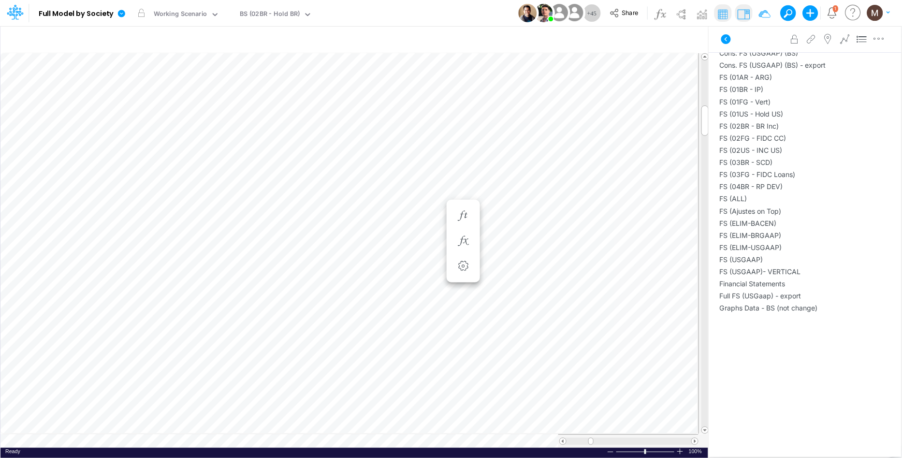
scroll to position [463, 0]
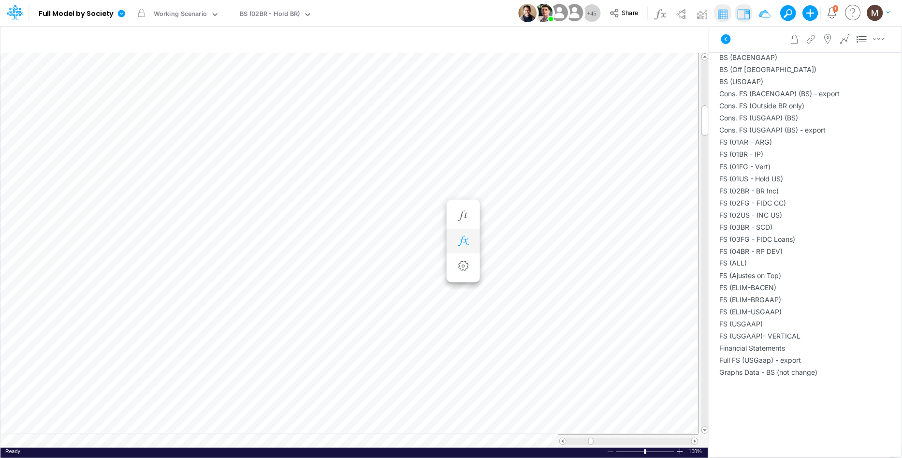
click at [466, 237] on icon "button" at bounding box center [463, 241] width 14 height 10
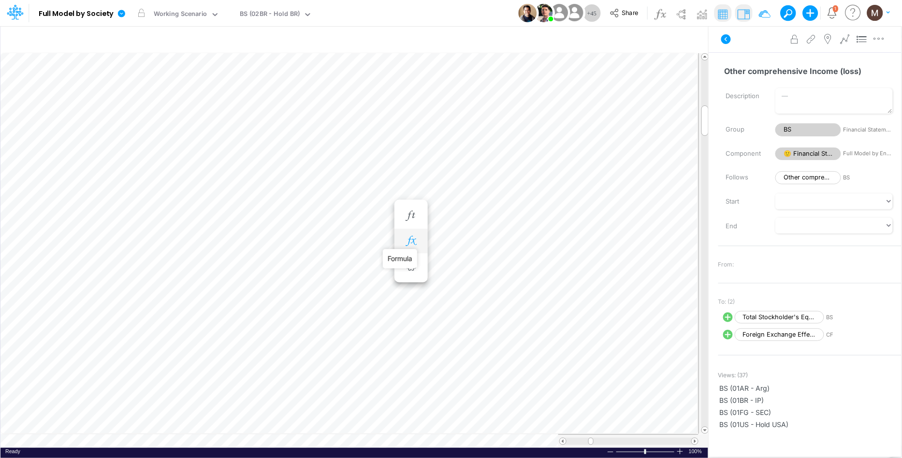
click at [413, 245] on icon "button" at bounding box center [411, 241] width 14 height 10
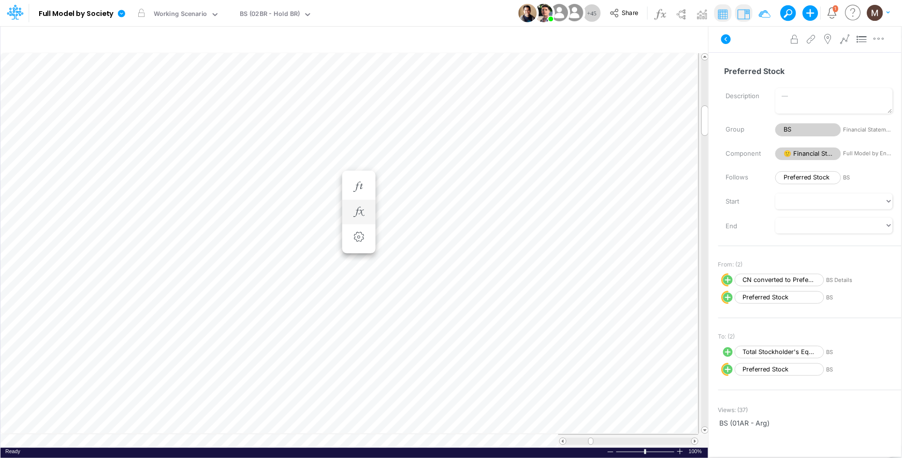
scroll to position [0, 0]
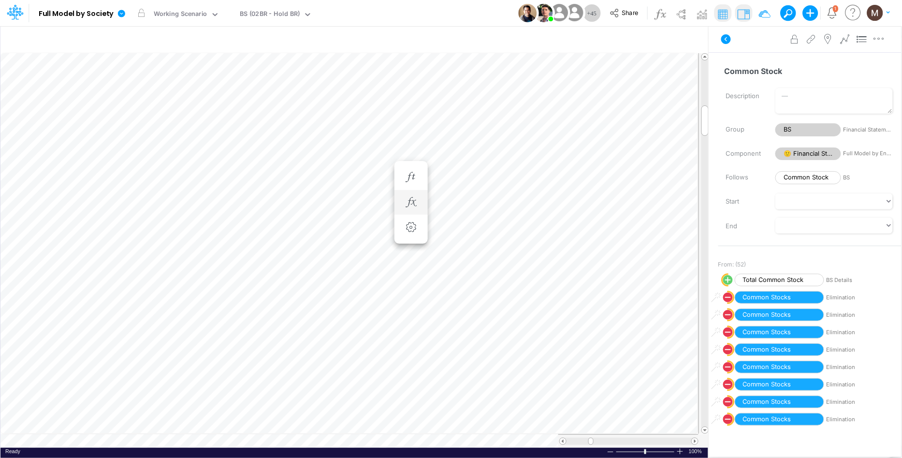
scroll to position [0, 0]
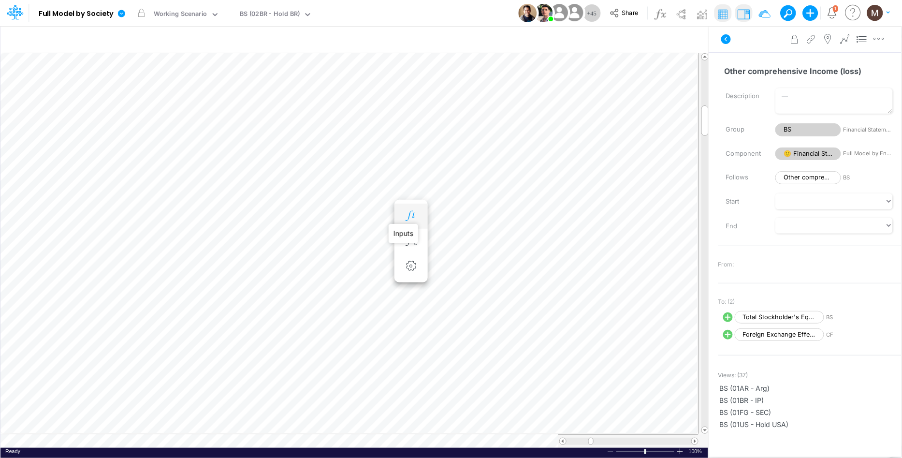
click at [412, 216] on icon "button" at bounding box center [411, 216] width 14 height 10
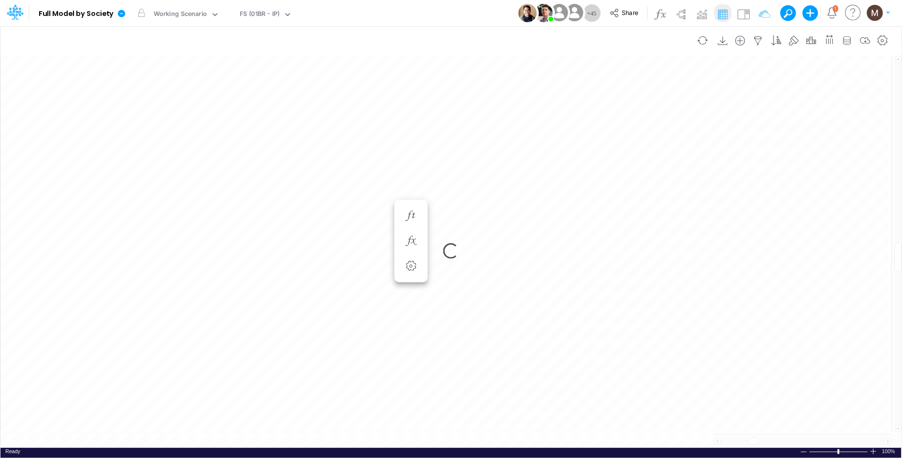
scroll to position [0, 0]
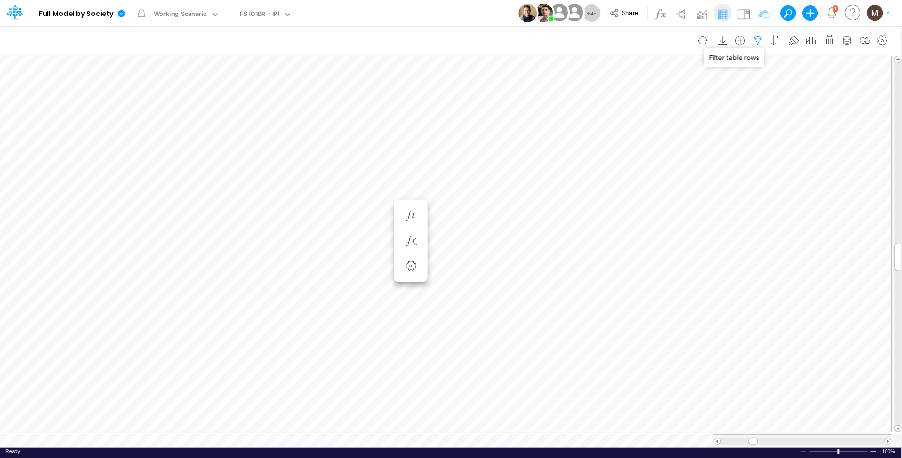
click at [757, 39] on icon "button" at bounding box center [758, 41] width 14 height 10
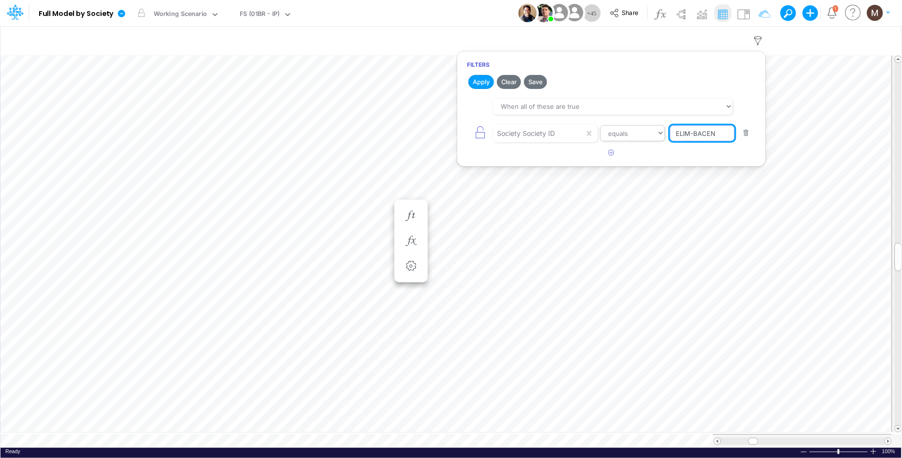
drag, startPoint x: 718, startPoint y: 135, endPoint x: 659, endPoint y: 128, distance: 59.4
click at [659, 128] on div "Society Society ID equals not equal starts with ends with contains [PERSON_NAME]" at bounding box center [611, 133] width 289 height 22
type input "ELIM-USGAAP"
click at [478, 86] on button "Apply" at bounding box center [481, 82] width 26 height 14
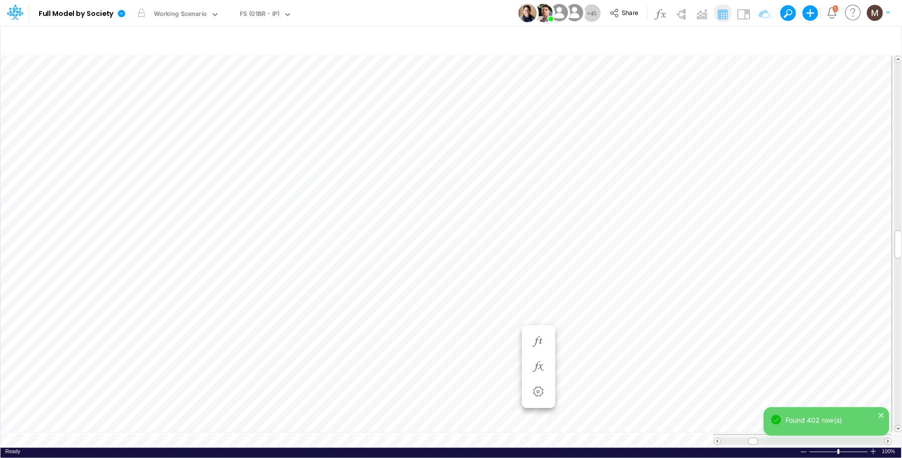
scroll to position [0, 0]
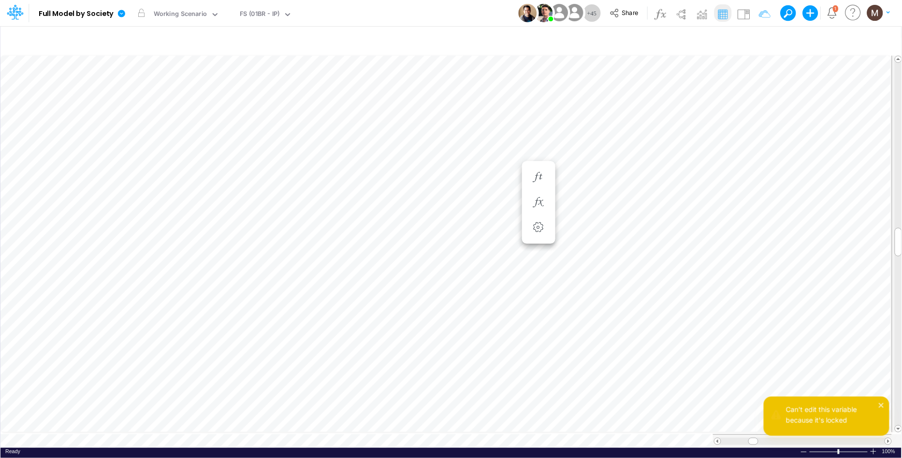
scroll to position [0, 2]
click at [543, 198] on icon "button" at bounding box center [538, 202] width 14 height 10
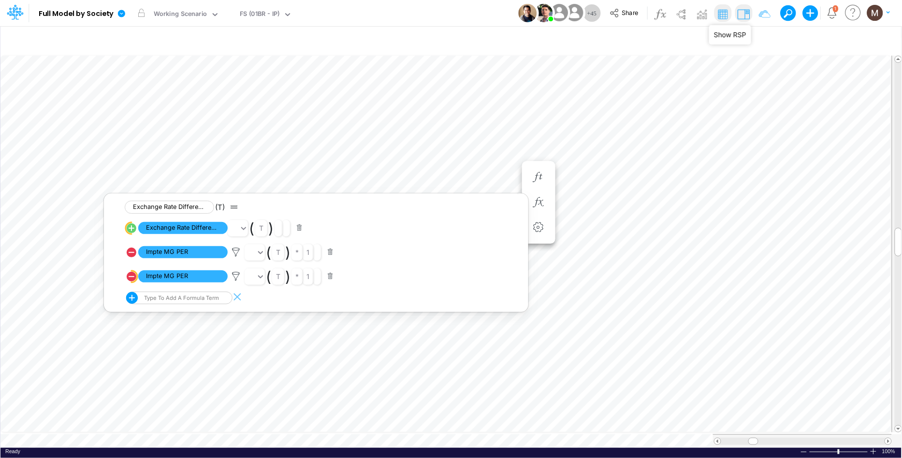
click at [741, 12] on img at bounding box center [743, 13] width 15 height 15
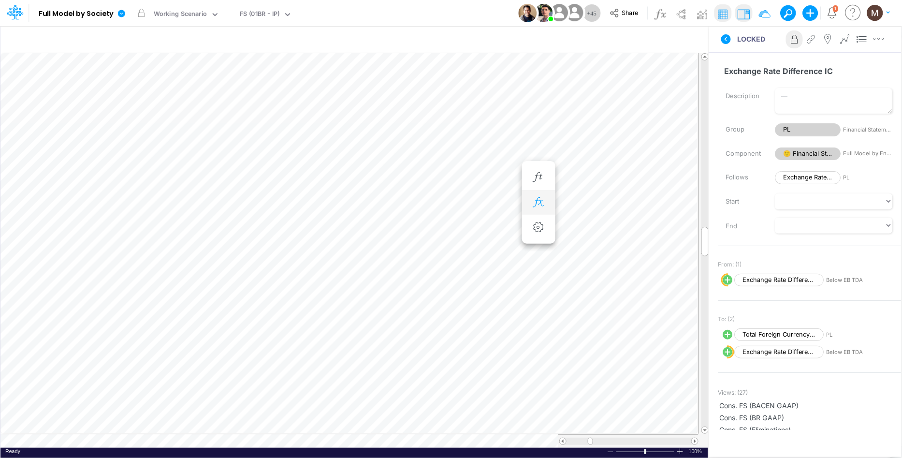
click at [540, 202] on icon "button" at bounding box center [538, 202] width 14 height 10
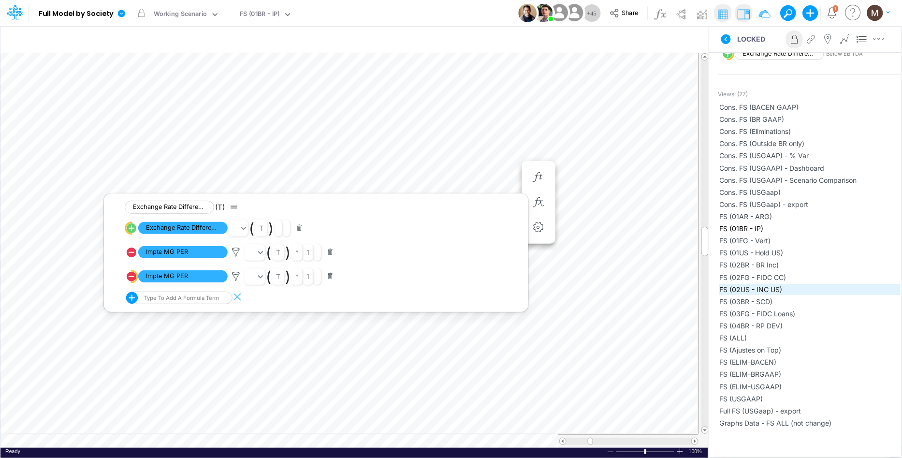
scroll to position [293, 0]
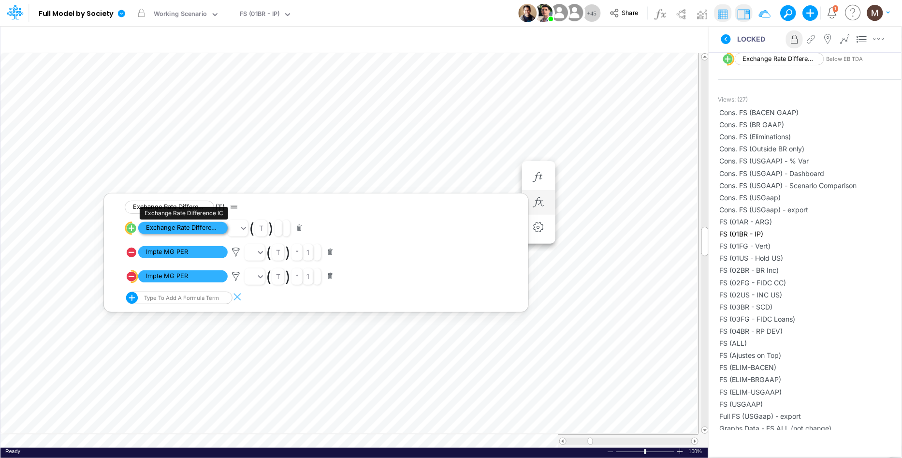
click at [150, 230] on span "Exchange Rate Difference IC" at bounding box center [182, 228] width 89 height 12
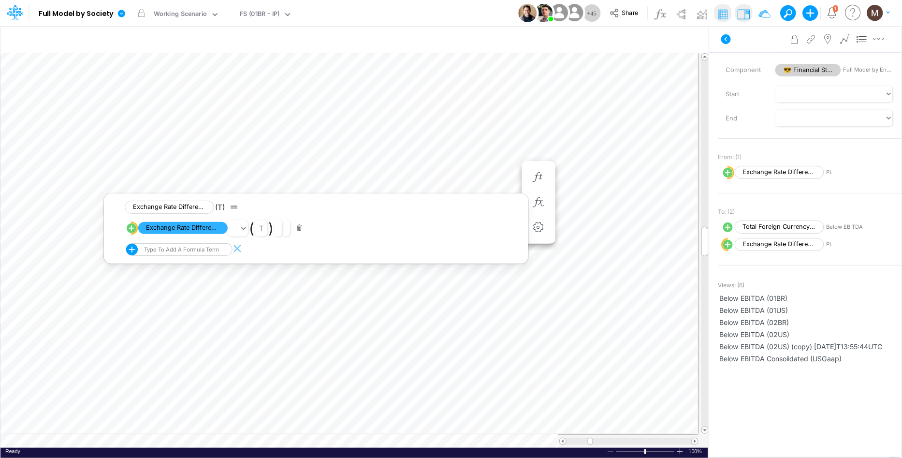
scroll to position [112, 0]
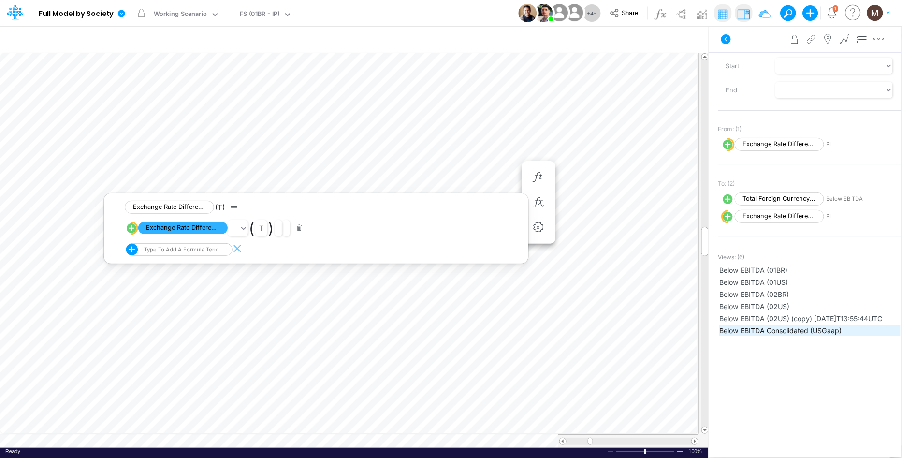
click at [775, 326] on span "Below EBITDA Consolidated (USGaap)" at bounding box center [810, 330] width 180 height 10
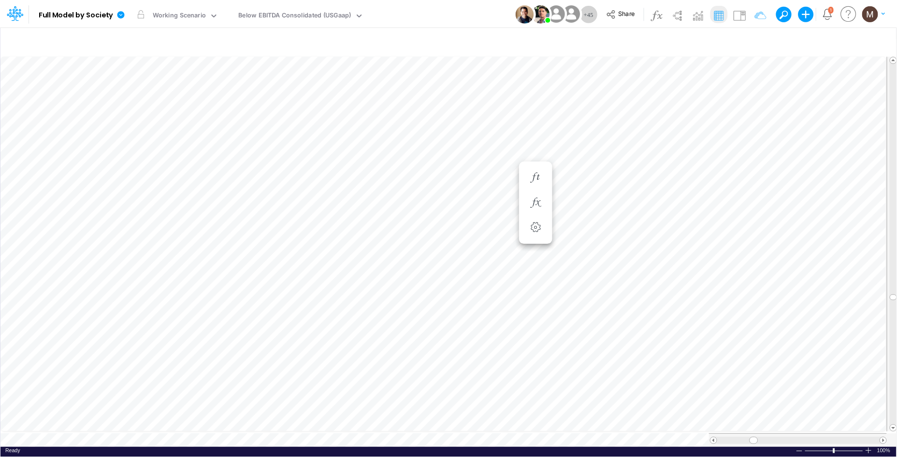
scroll to position [0, 0]
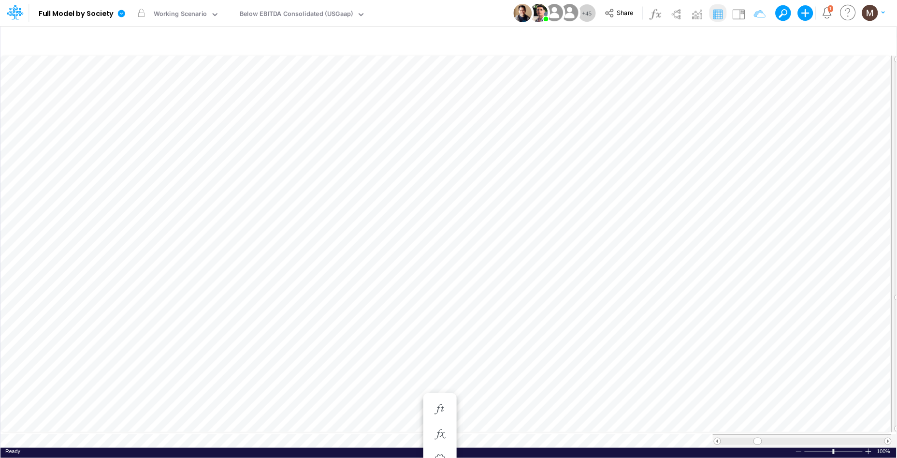
scroll to position [0, 0]
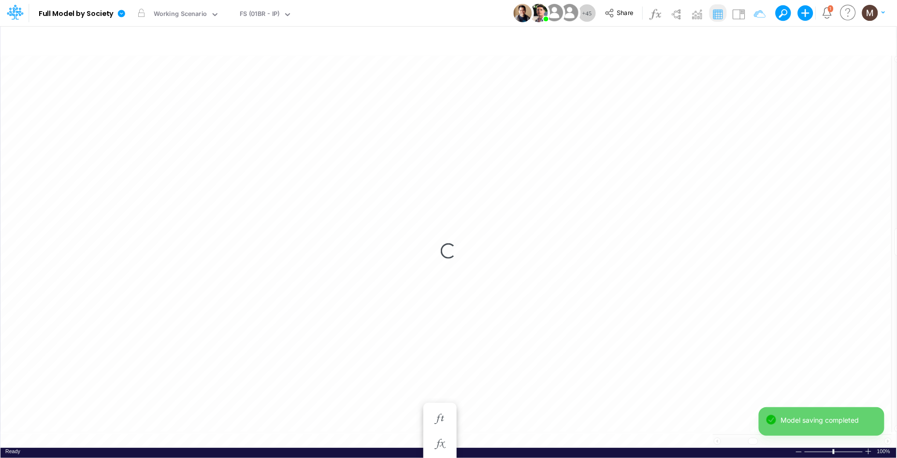
scroll to position [0, 0]
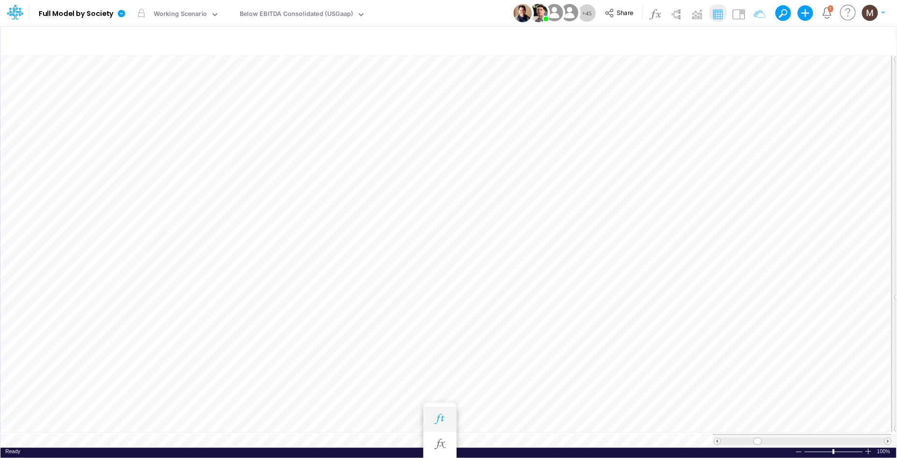
scroll to position [0, 0]
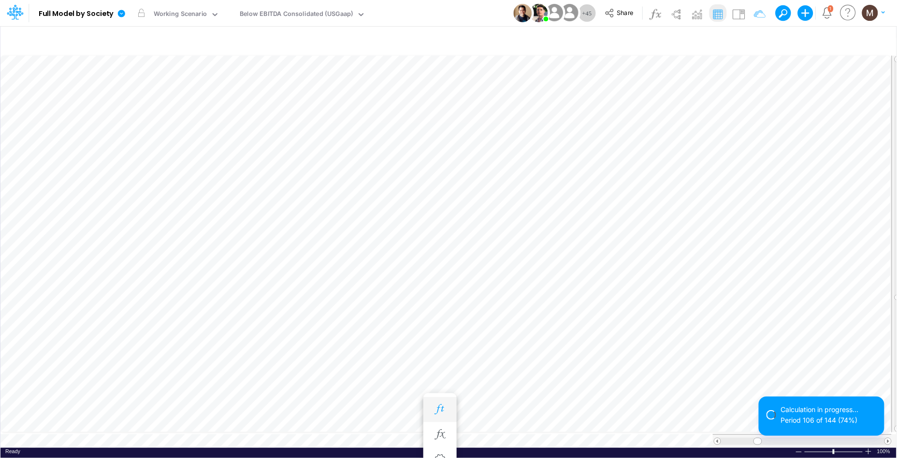
scroll to position [0, 0]
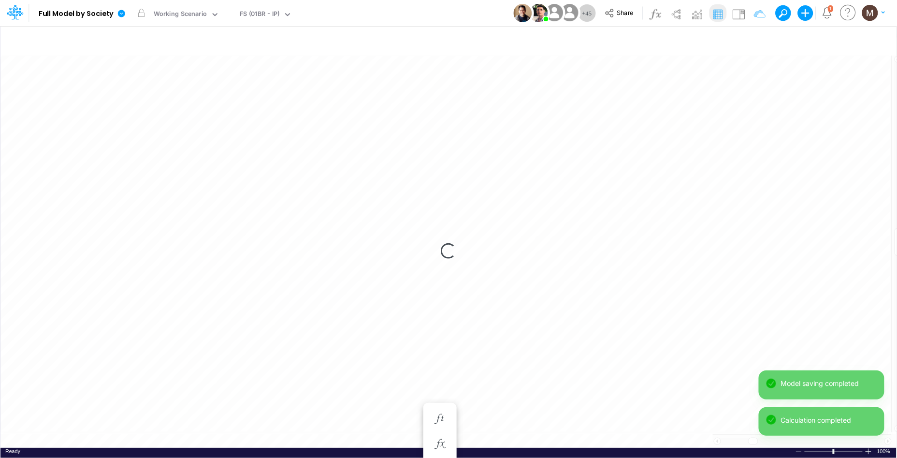
scroll to position [0, 0]
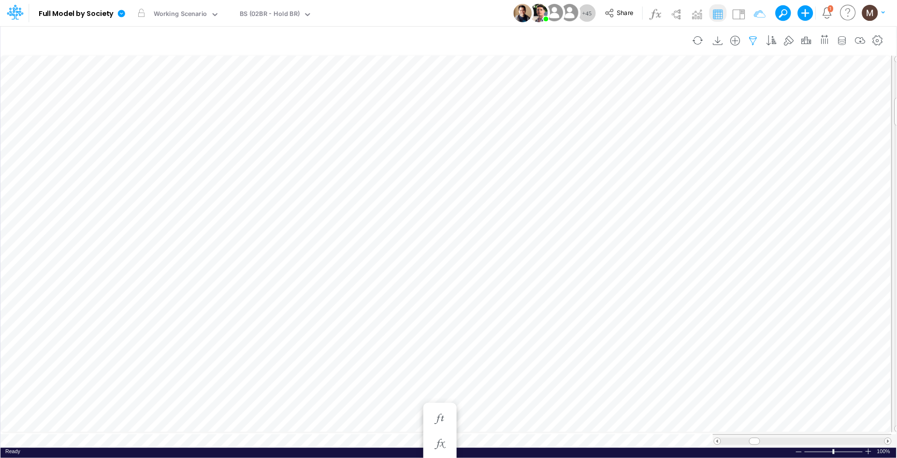
click at [760, 41] on icon "button" at bounding box center [753, 41] width 14 height 10
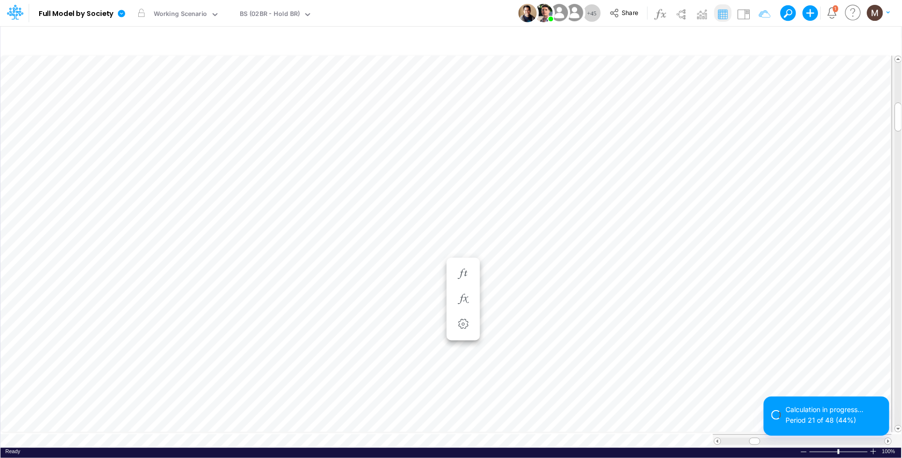
scroll to position [0, 0]
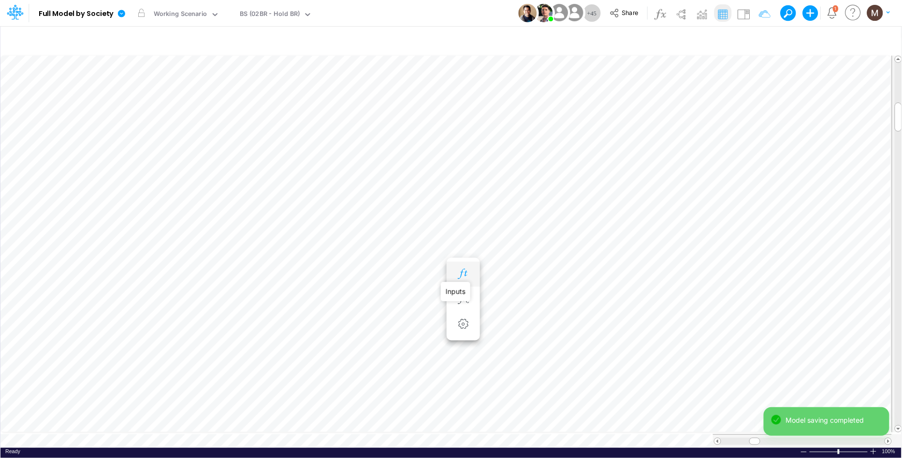
click at [466, 275] on icon "button" at bounding box center [463, 274] width 14 height 10
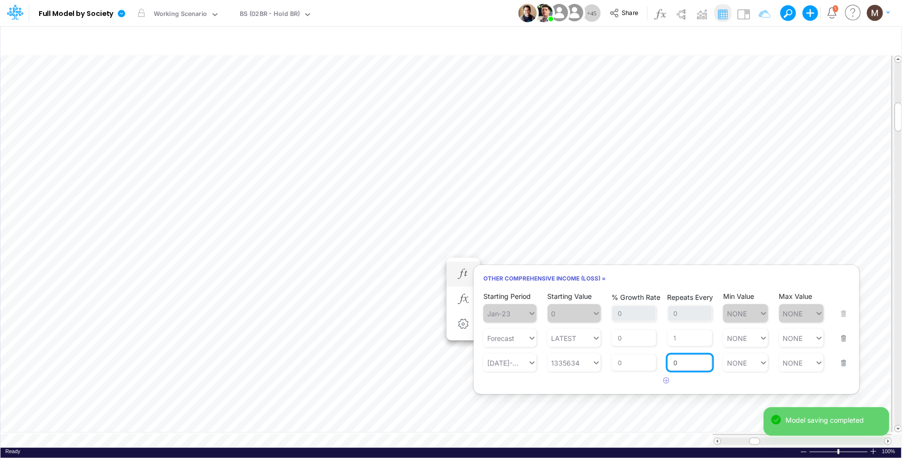
click at [705, 366] on input "0" at bounding box center [689, 362] width 45 height 16
type input "1"
type input "NONE"
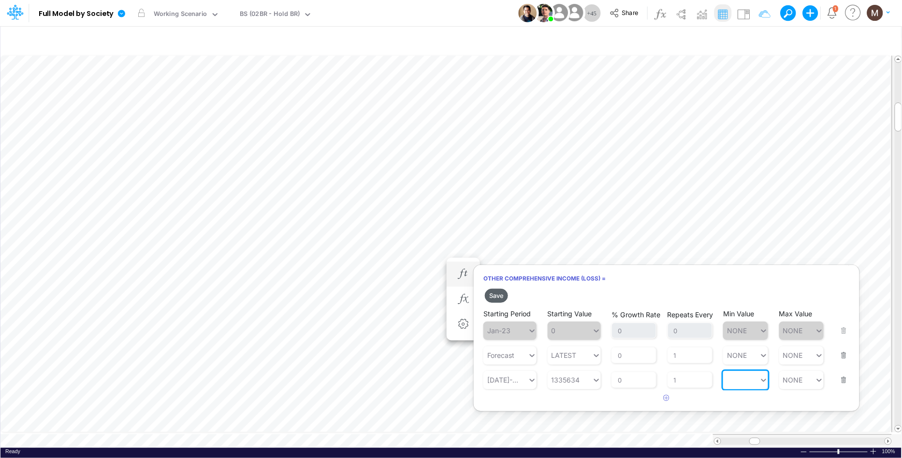
click at [496, 294] on button "Save" at bounding box center [496, 296] width 23 height 14
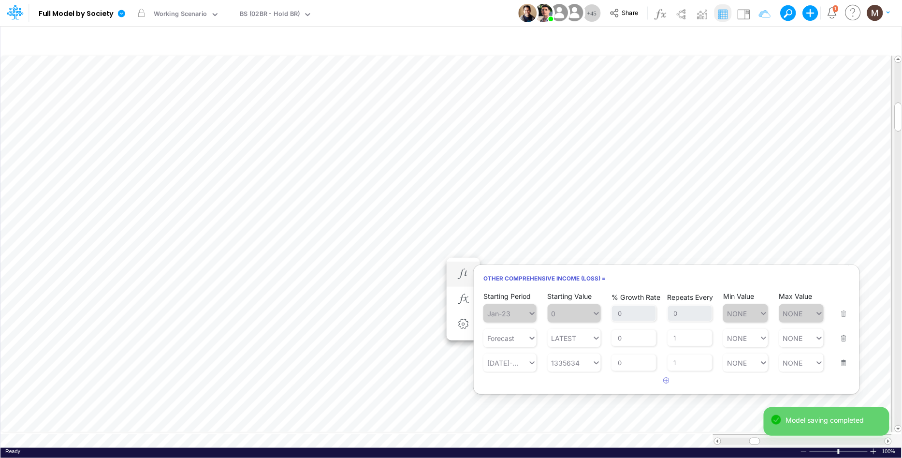
type input "BS (USGAAP) - Detailed"
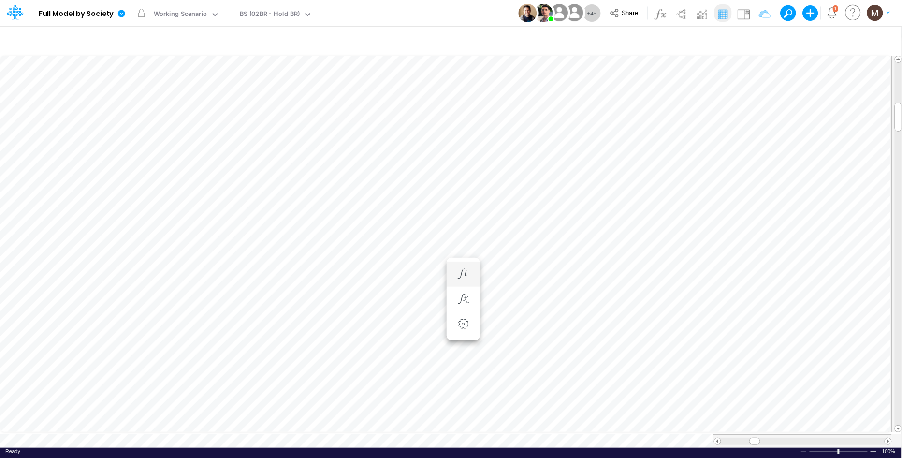
scroll to position [0, 0]
click at [460, 271] on icon "button" at bounding box center [463, 274] width 14 height 10
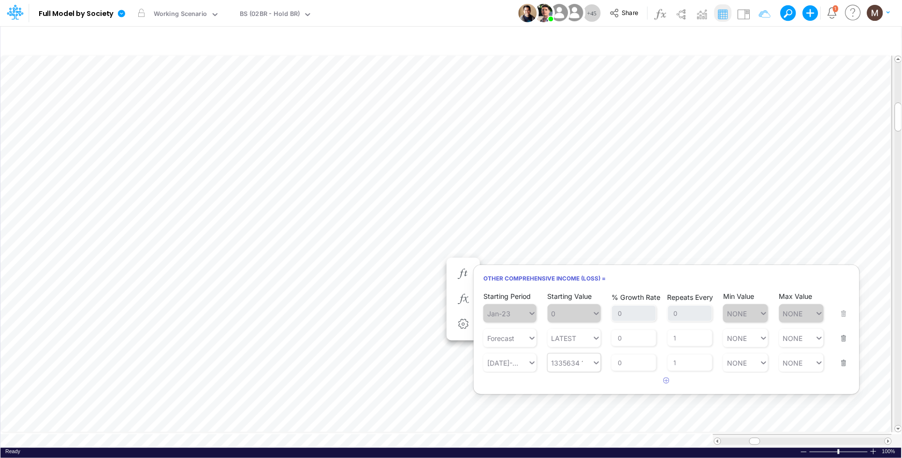
click at [584, 364] on div "1335634 1335634" at bounding box center [570, 363] width 44 height 14
click at [591, 387] on div "Set value 1783086" at bounding box center [584, 385] width 72 height 16
type input "1783086"
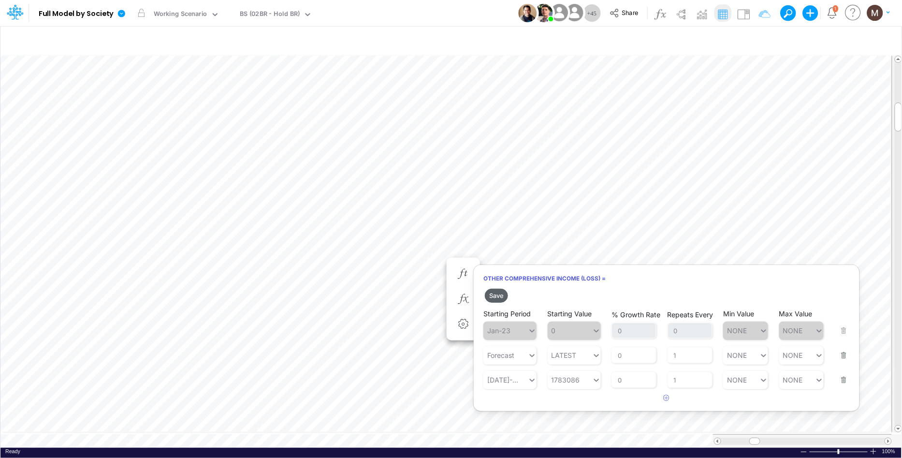
click at [499, 295] on button "Save" at bounding box center [496, 296] width 23 height 14
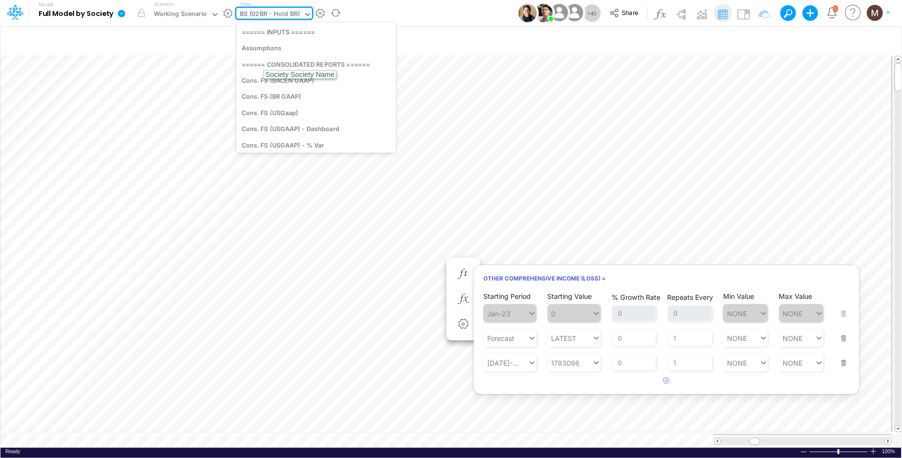
click at [283, 12] on div "BS (02BR - Hold BR)" at bounding box center [270, 14] width 60 height 11
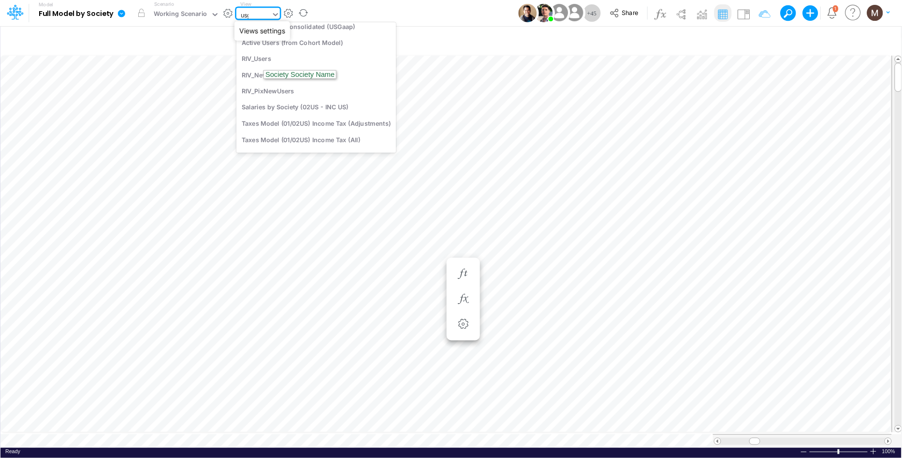
scroll to position [186, 0]
type input "usgaap"
click at [246, 75] on div "Cons. FS (USGaap) - export" at bounding box center [306, 74] width 141 height 16
type input "Consolidated FS - USGAAP"
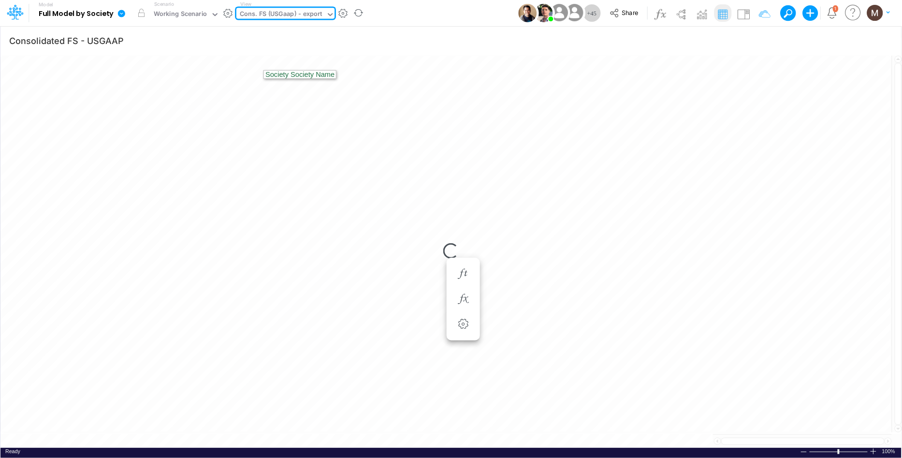
click at [292, 9] on div "Cons. FS (USGaap) - export" at bounding box center [281, 14] width 83 height 11
click at [294, 12] on div "Cons. FS (USGaap) - export" at bounding box center [281, 14] width 83 height 11
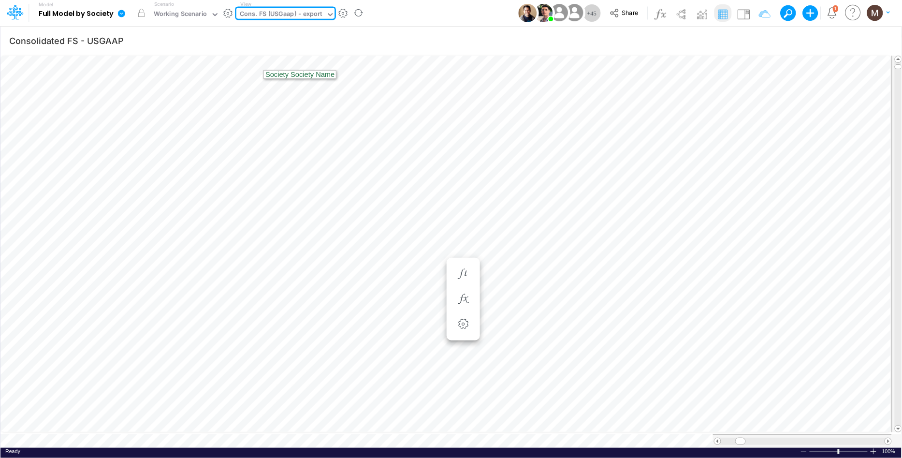
click at [329, 14] on icon at bounding box center [330, 14] width 5 height 3
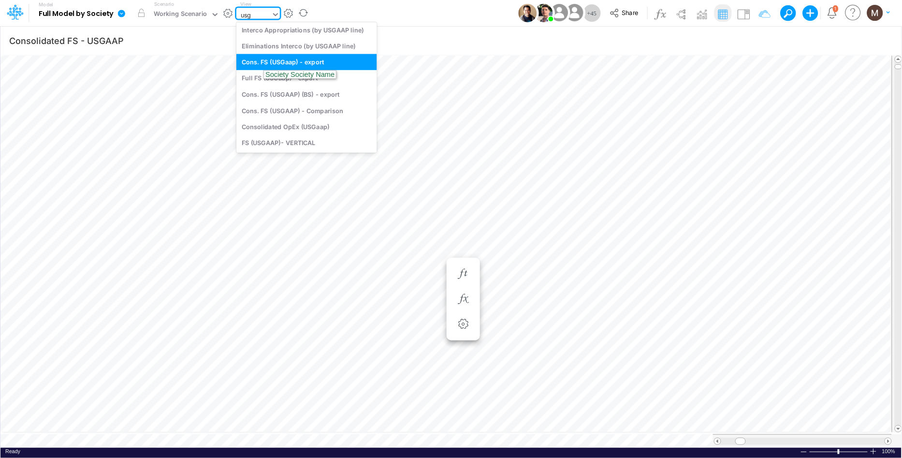
scroll to position [199, 0]
type input "usgaap"
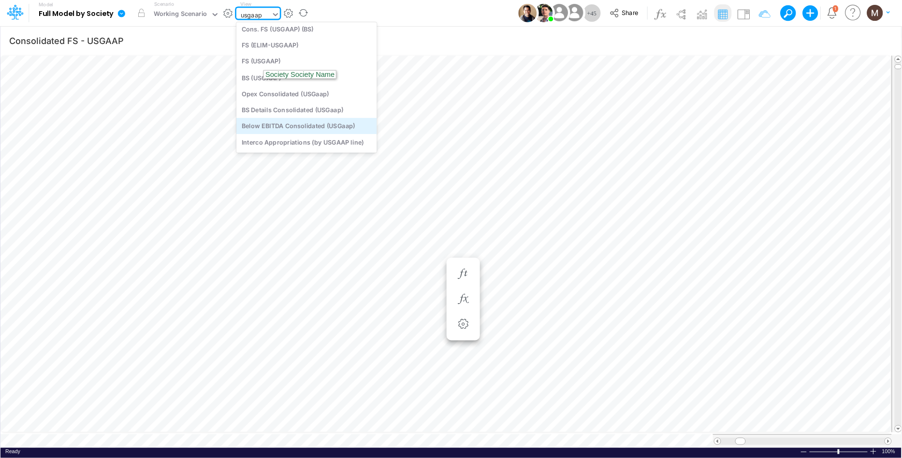
scroll to position [0, 0]
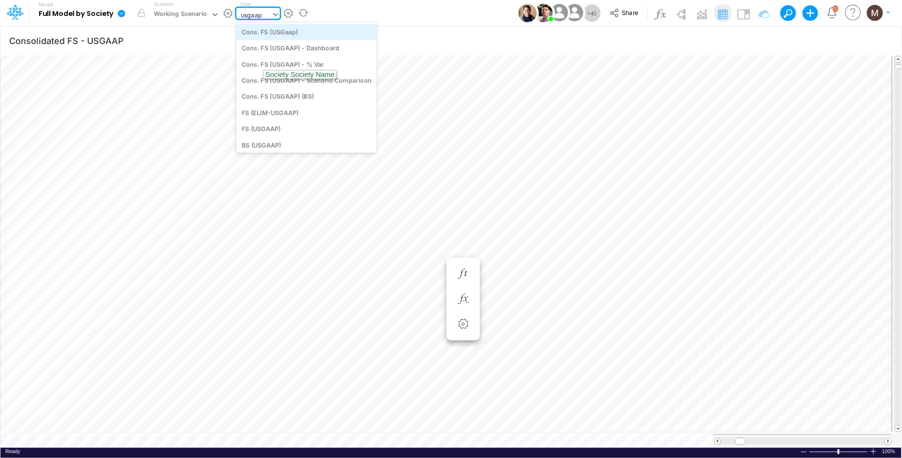
click at [256, 34] on div "Cons. FS (USGaap)" at bounding box center [306, 32] width 141 height 16
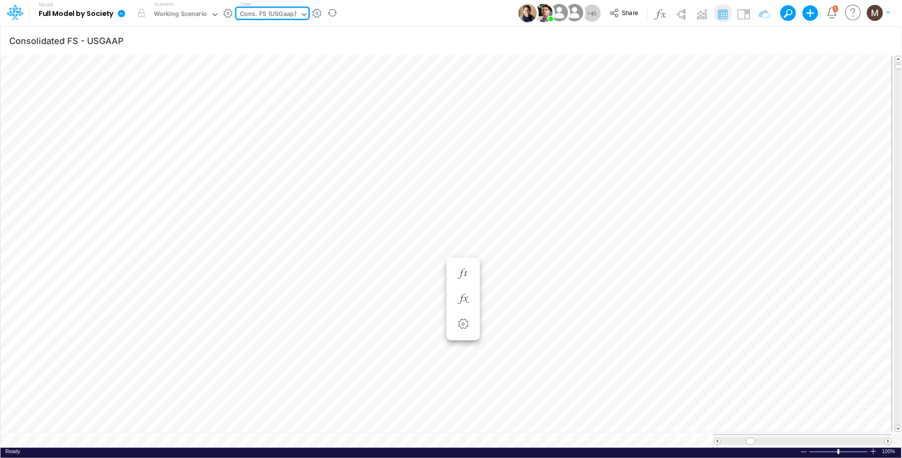
type input "BS (USGAAP) - Detailed"
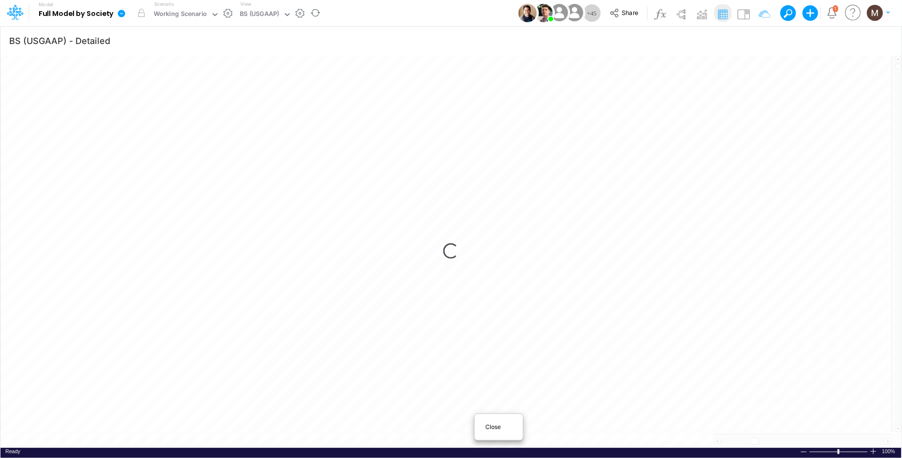
click at [488, 425] on span "Close" at bounding box center [498, 426] width 27 height 9
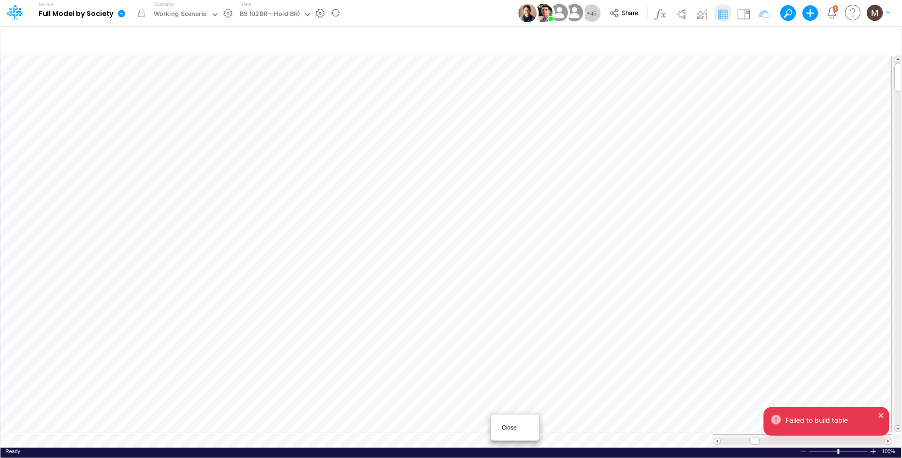
click at [508, 427] on span "Close" at bounding box center [515, 427] width 27 height 9
type input "Consolidated FS - USGAAP"
click at [544, 423] on span "Close" at bounding box center [555, 425] width 27 height 9
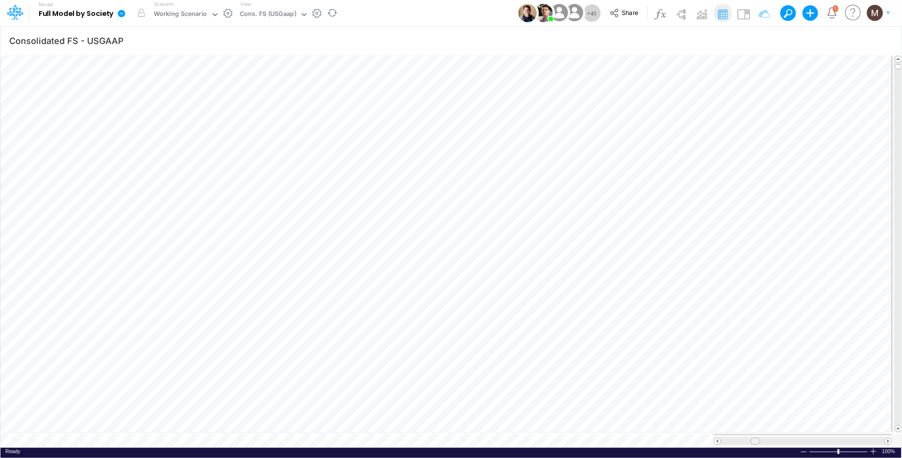
click at [753, 438] on span at bounding box center [755, 441] width 6 height 6
click at [717, 438] on span at bounding box center [717, 441] width 6 height 6
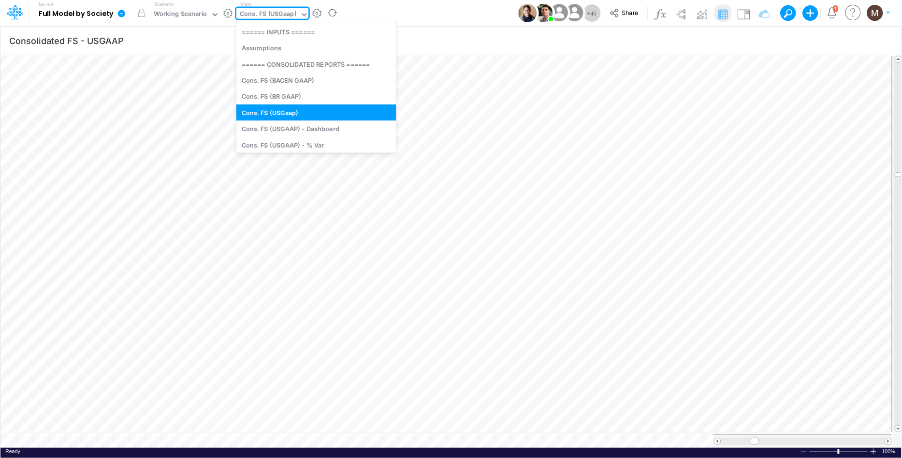
click at [267, 14] on div "Cons. FS (USGaap)" at bounding box center [268, 14] width 57 height 11
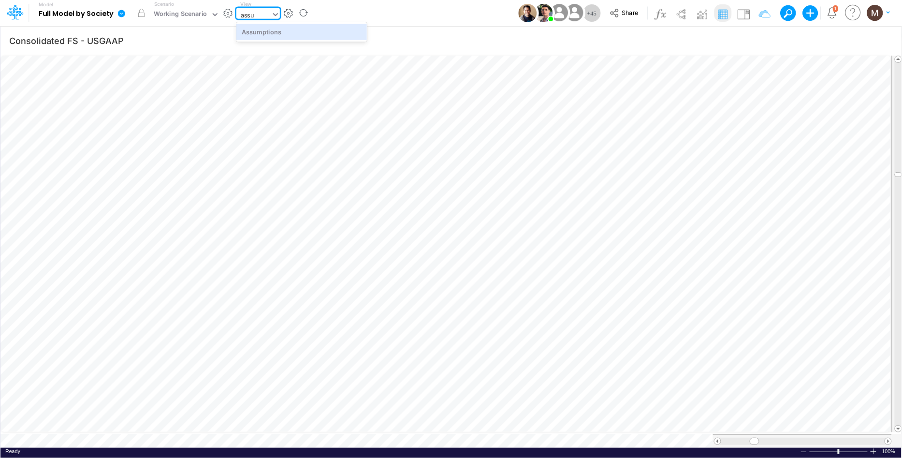
type input "assum"
click at [259, 30] on div "Assumptions" at bounding box center [301, 32] width 130 height 16
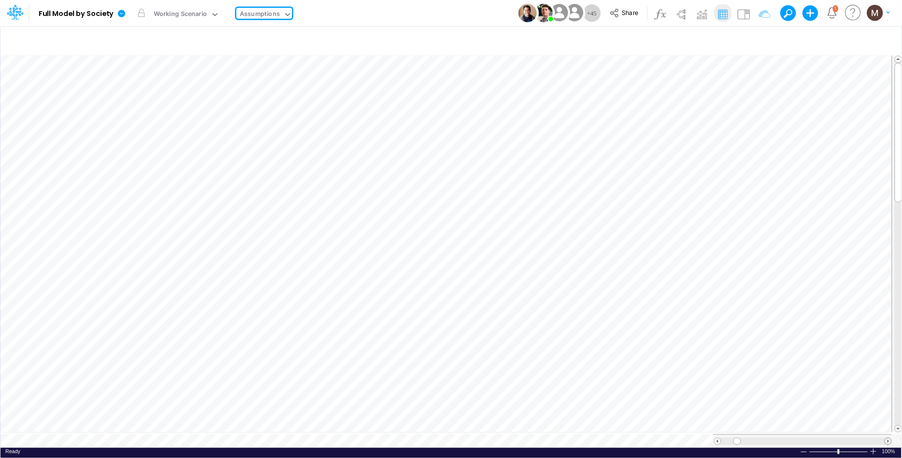
click at [889, 438] on span at bounding box center [888, 441] width 6 height 6
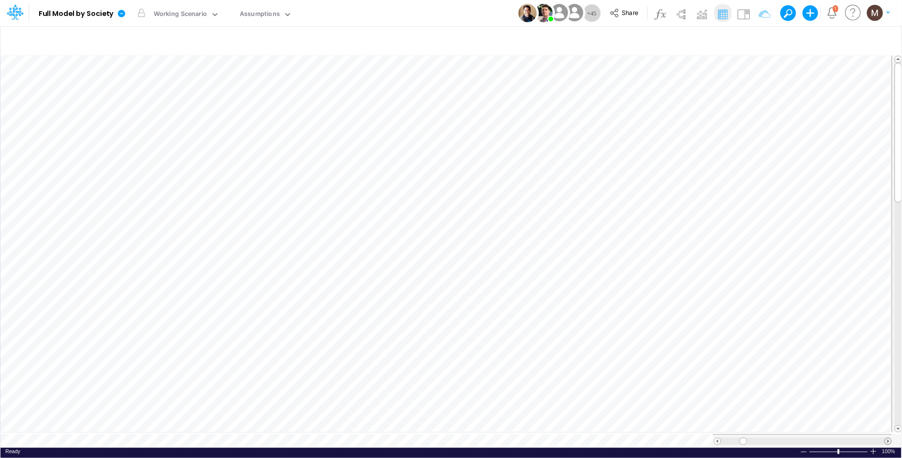
click at [889, 438] on span at bounding box center [888, 441] width 6 height 6
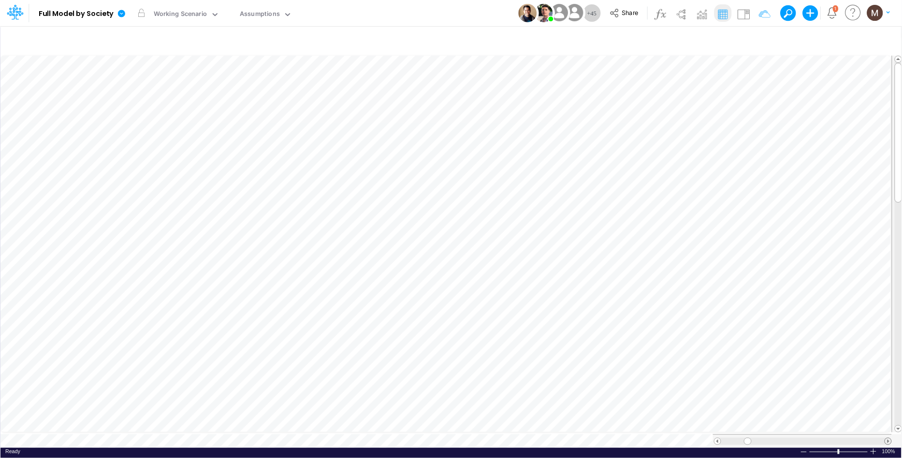
click at [889, 438] on span at bounding box center [888, 441] width 6 height 6
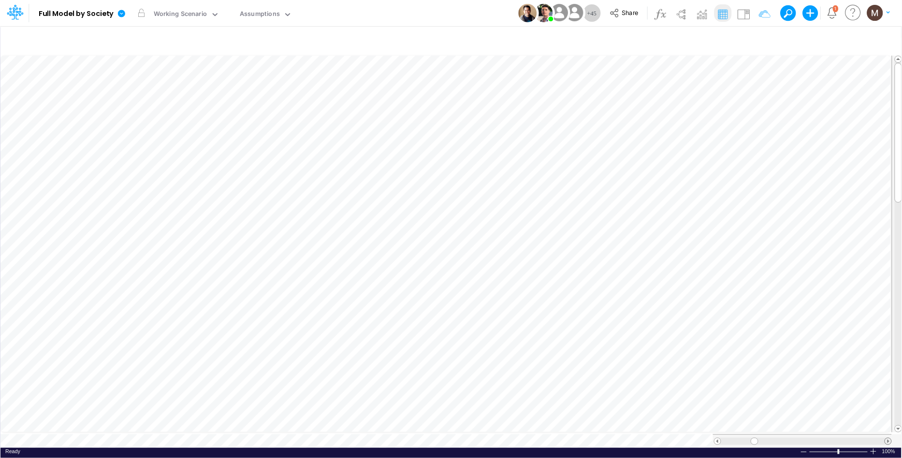
click at [889, 438] on span at bounding box center [888, 441] width 6 height 6
type input "Consolidated FS - USGAAP"
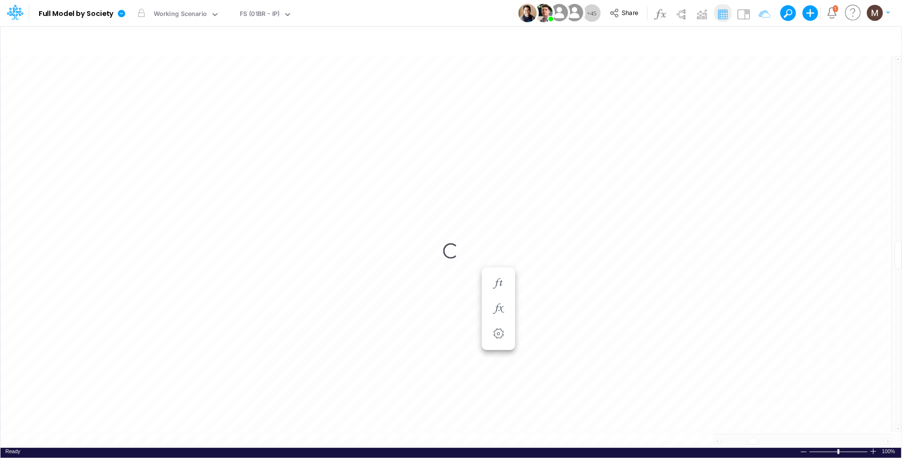
scroll to position [0, 0]
click at [760, 39] on icon "button" at bounding box center [758, 41] width 14 height 10
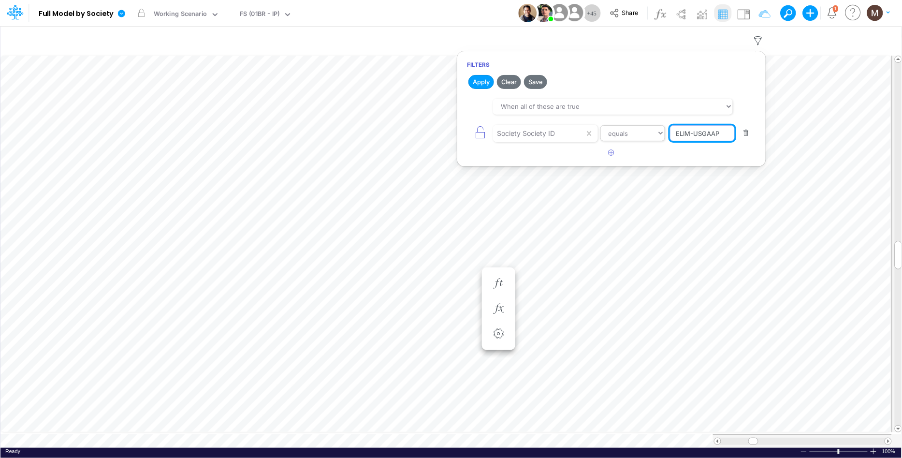
drag, startPoint x: 723, startPoint y: 137, endPoint x: 652, endPoint y: 141, distance: 71.2
click at [652, 141] on div "Society Society ID equals not equal starts with ends with contains ELIM-USGAAP" at bounding box center [611, 133] width 289 height 22
drag, startPoint x: 721, startPoint y: 132, endPoint x: 649, endPoint y: 135, distance: 72.1
click at [649, 135] on div "Society Society ID equals not equal starts with ends with contains ELIM-USGAAP" at bounding box center [611, 133] width 289 height 22
type input "01BR"
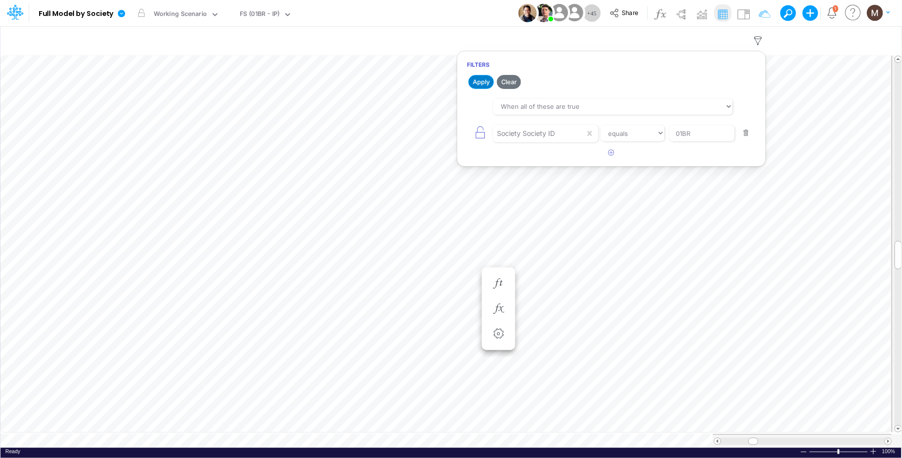
click at [480, 79] on button "Apply" at bounding box center [481, 82] width 26 height 14
